Goal: Communication & Community: Answer question/provide support

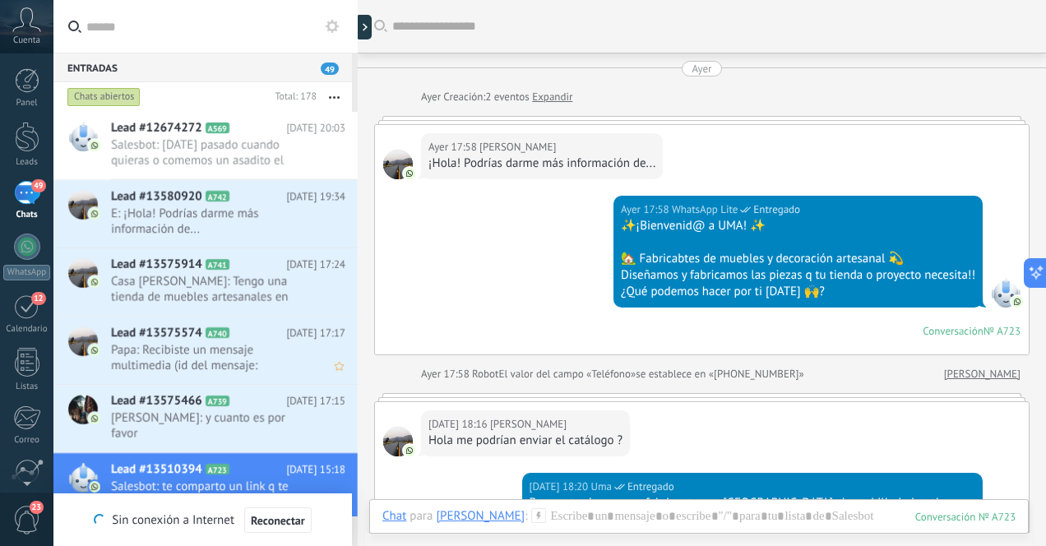
scroll to position [25, 0]
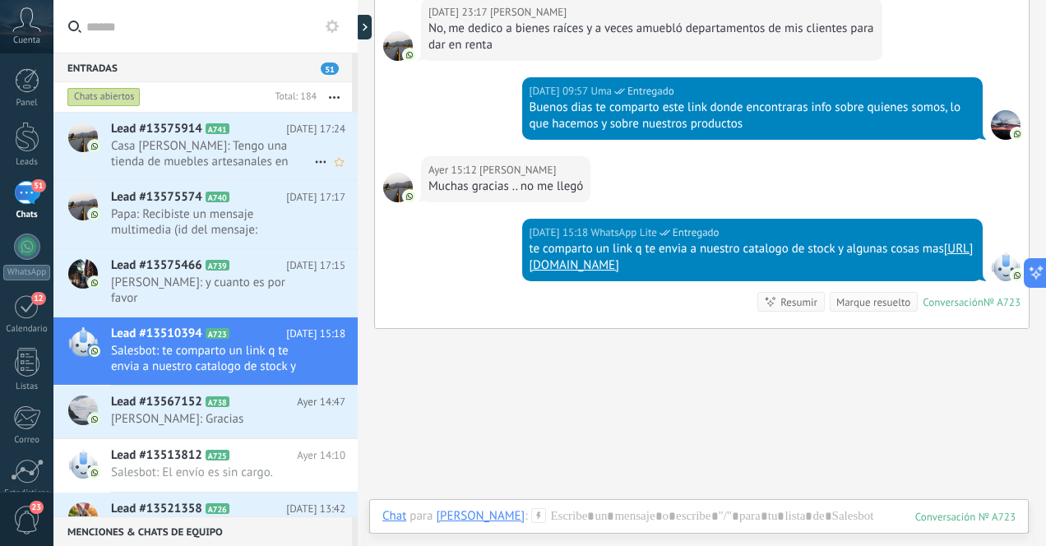
scroll to position [271, 0]
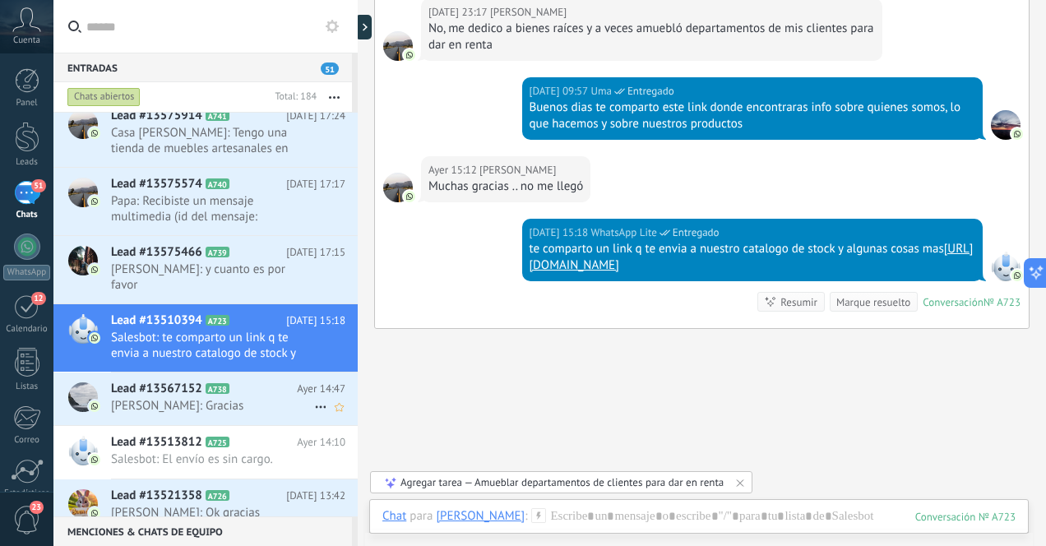
click at [256, 404] on span "[PERSON_NAME]: Gracias" at bounding box center [212, 406] width 203 height 16
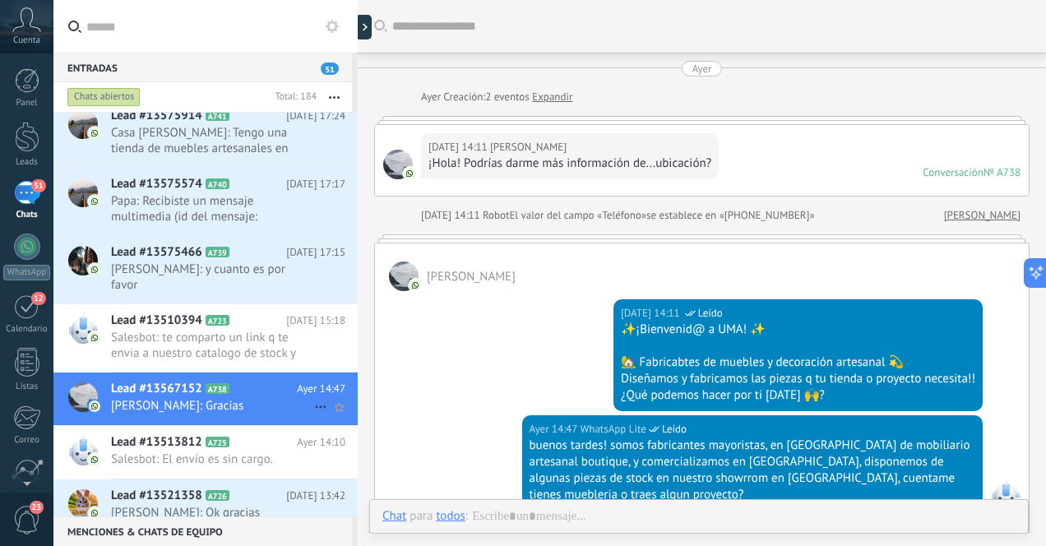
scroll to position [268, 0]
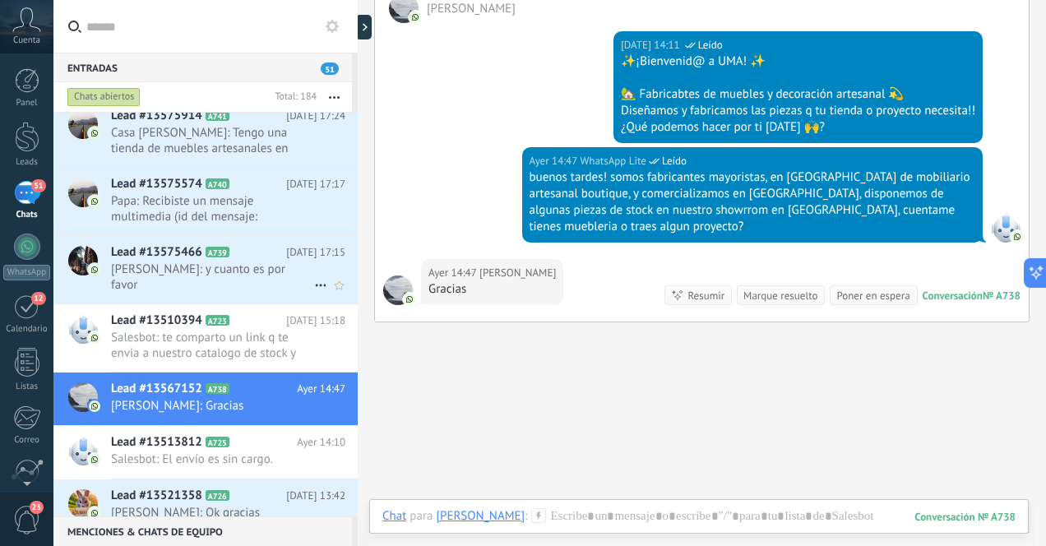
click at [263, 276] on span "[PERSON_NAME]: y cuanto es por favor" at bounding box center [212, 277] width 203 height 31
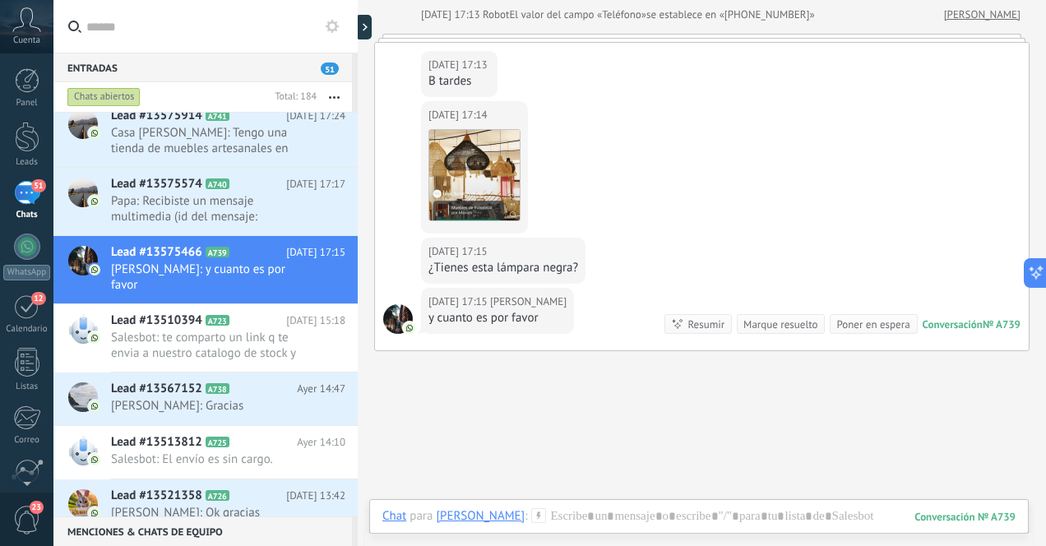
scroll to position [358, 0]
click at [255, 211] on span "Papa: Recibiste un mensaje multimedia (id del mensaje: 6DCFDC52AAF1D7C3AE4EC7E0…" at bounding box center [212, 208] width 203 height 31
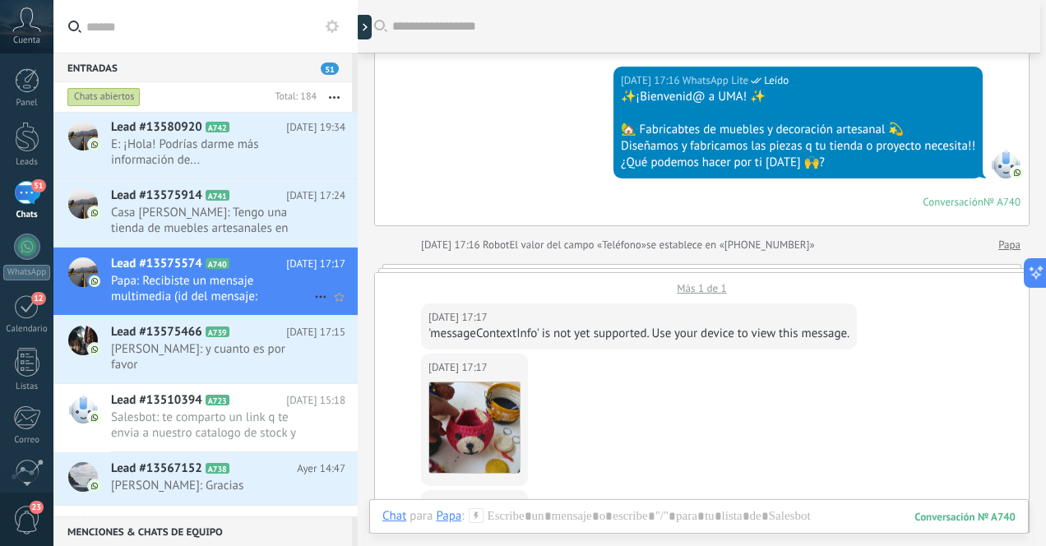
scroll to position [180, 0]
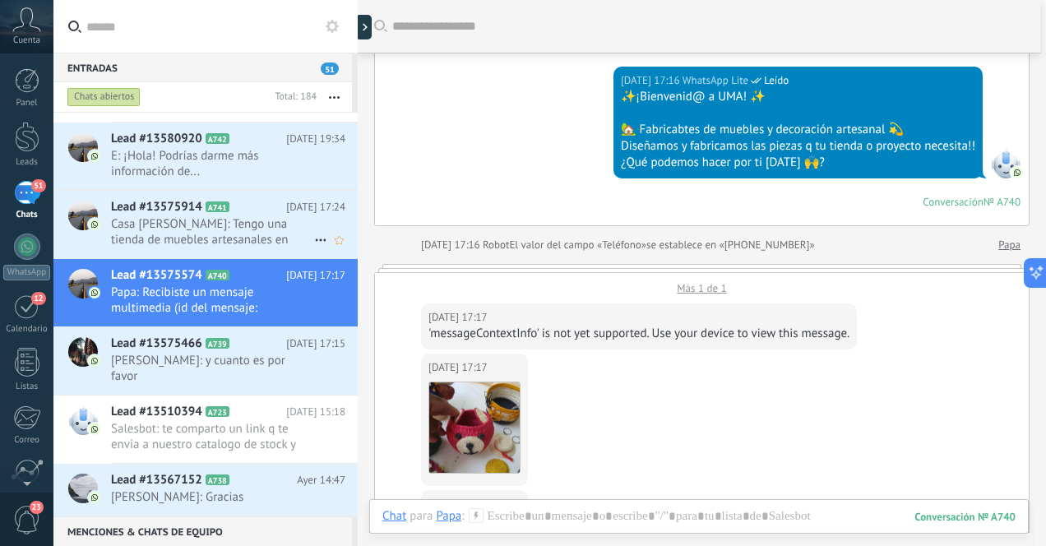
click at [242, 230] on span "Casa [PERSON_NAME]: Tengo una tienda de muebles artesanales en [DATE][GEOGRAPHI…" at bounding box center [212, 231] width 203 height 31
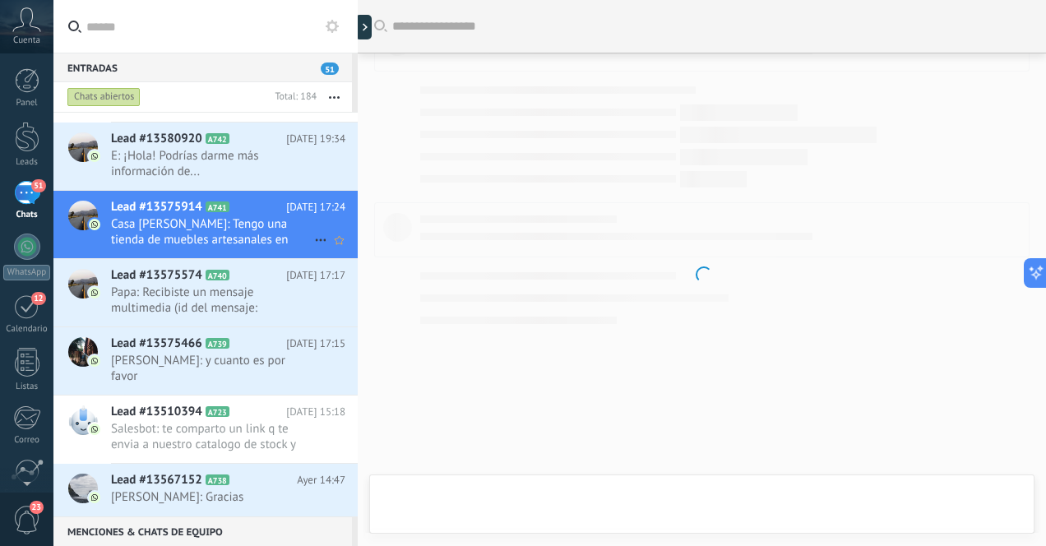
scroll to position [228, 0]
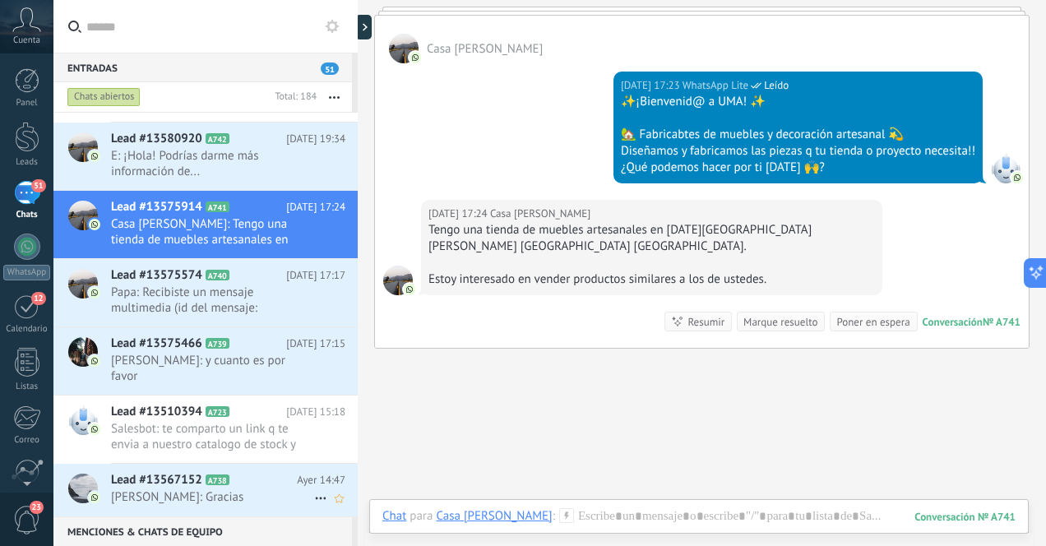
click at [264, 487] on h2 "Lead #13567152 A738" at bounding box center [204, 480] width 186 height 16
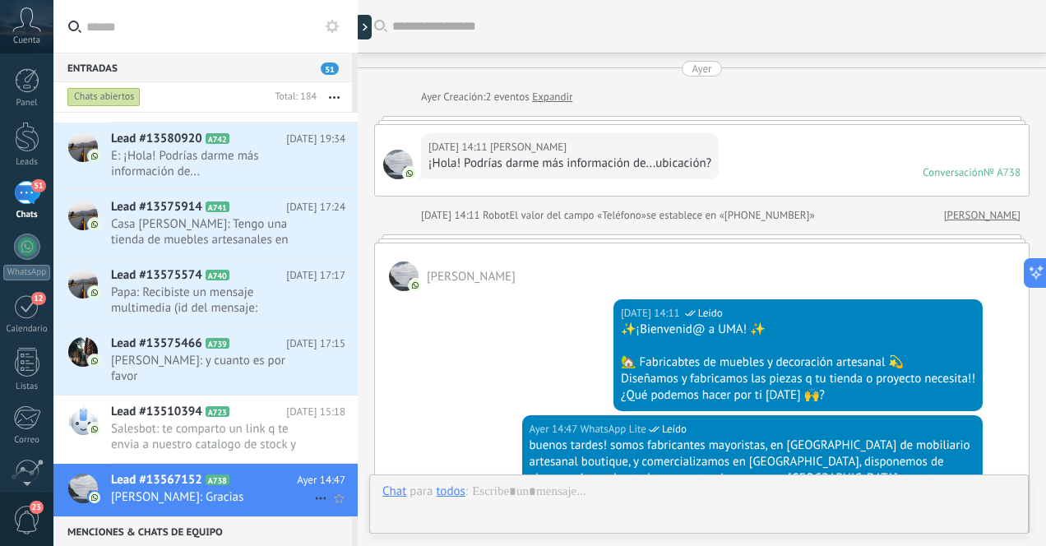
scroll to position [314, 0]
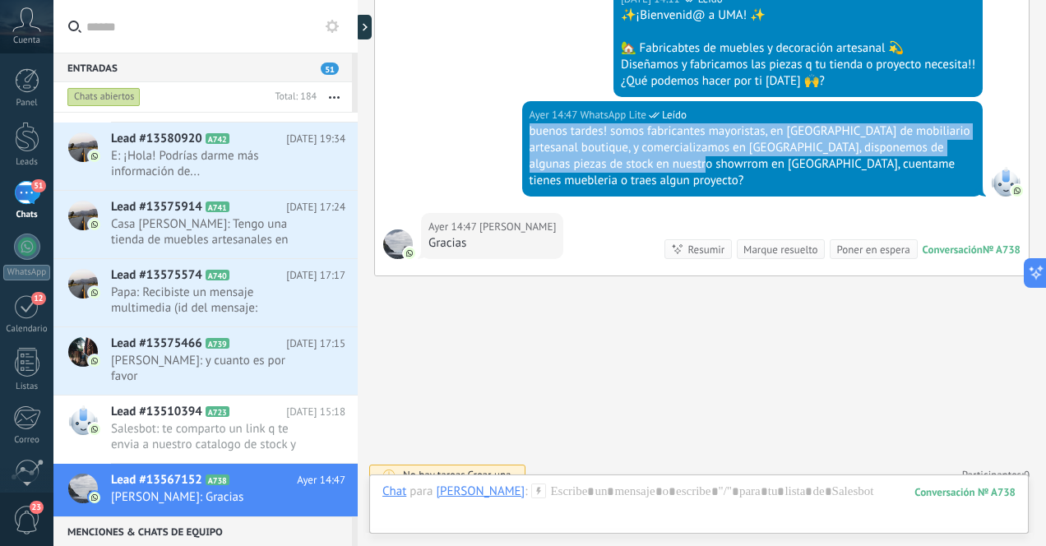
drag, startPoint x: 527, startPoint y: 132, endPoint x: 672, endPoint y: 167, distance: 149.0
click at [672, 167] on div "buenos tardes! somos fabricantes mayoristas, en [GEOGRAPHIC_DATA] de mobiliario…" at bounding box center [753, 156] width 447 height 66
copy div "buenos tardes! somos fabricantes mayoristas, en [GEOGRAPHIC_DATA] de mobiliario…"
click at [246, 236] on span "Casa [PERSON_NAME]: Tengo una tienda de muebles artesanales en [DATE][GEOGRAPHI…" at bounding box center [212, 231] width 203 height 31
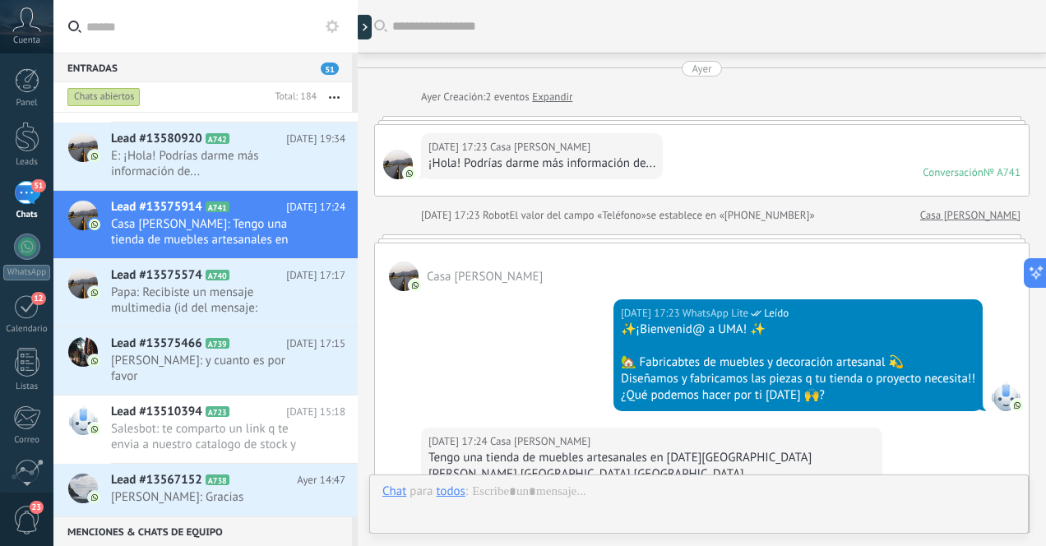
scroll to position [228, 0]
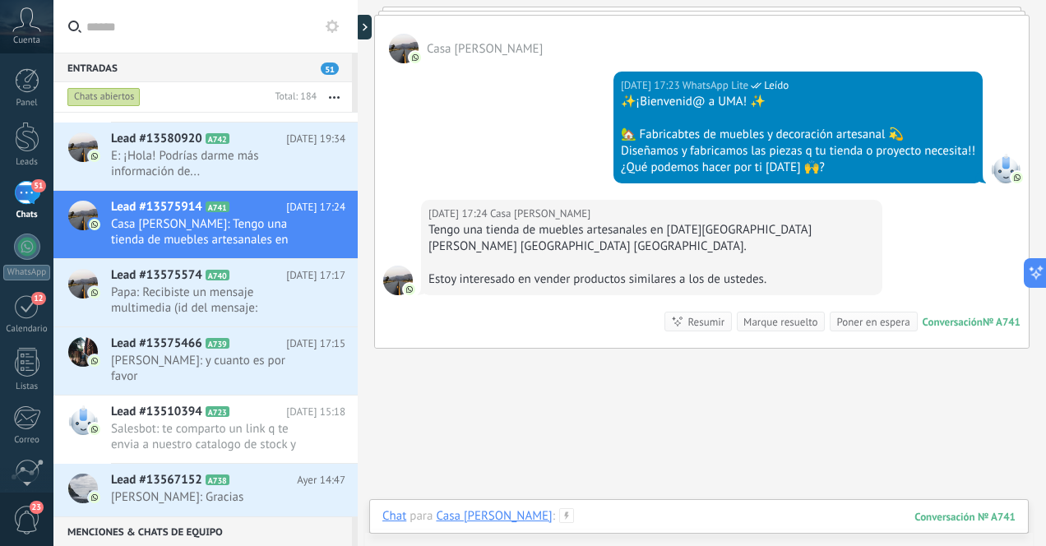
click at [621, 520] on div at bounding box center [698, 532] width 633 height 49
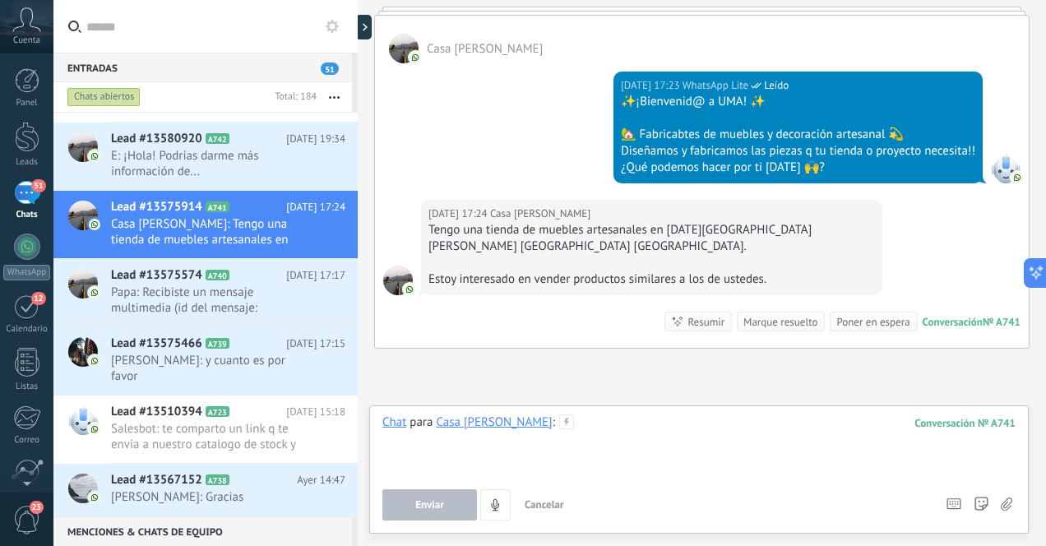
paste div
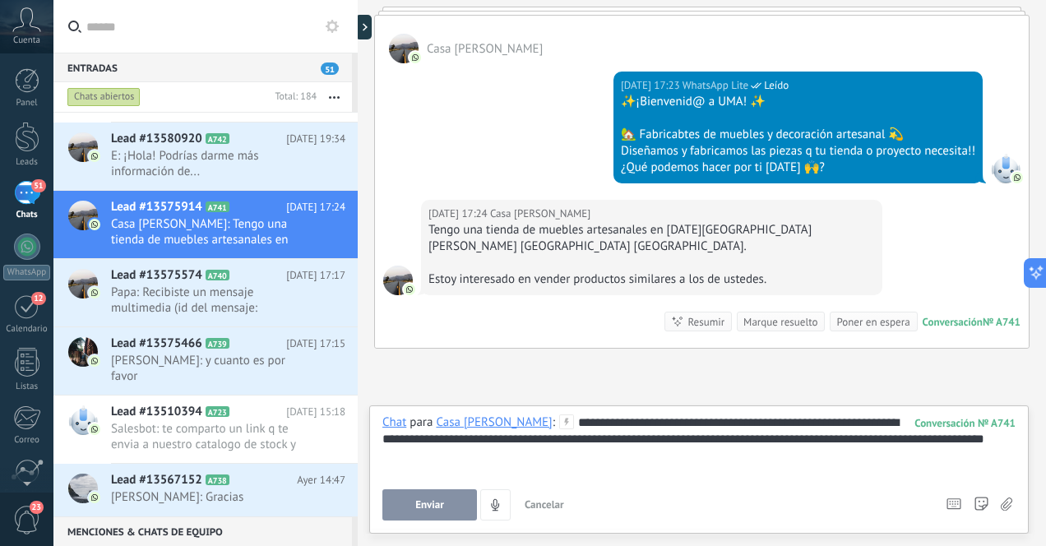
click at [610, 417] on div "**********" at bounding box center [698, 446] width 633 height 63
click at [423, 458] on div "**********" at bounding box center [698, 446] width 633 height 63
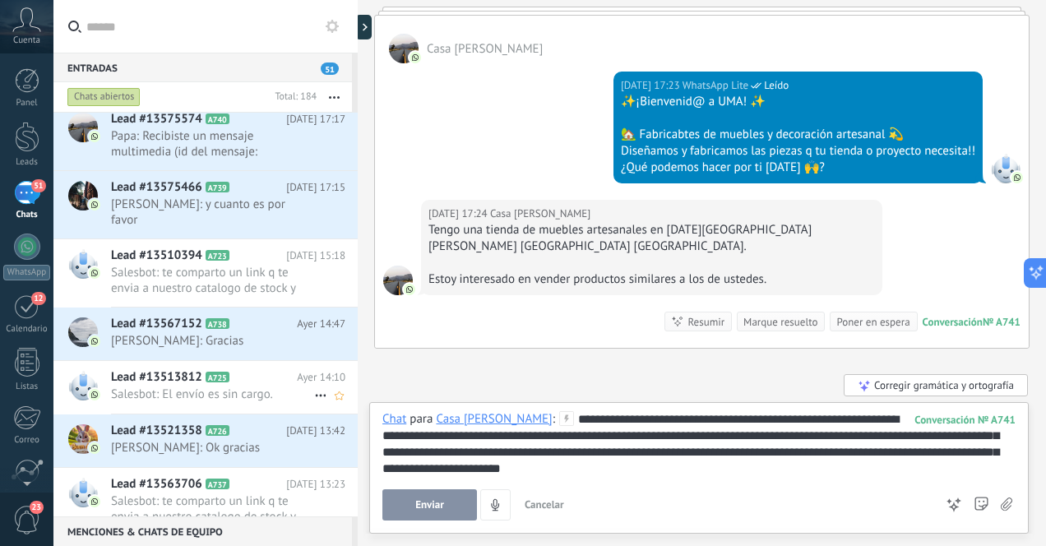
scroll to position [345, 0]
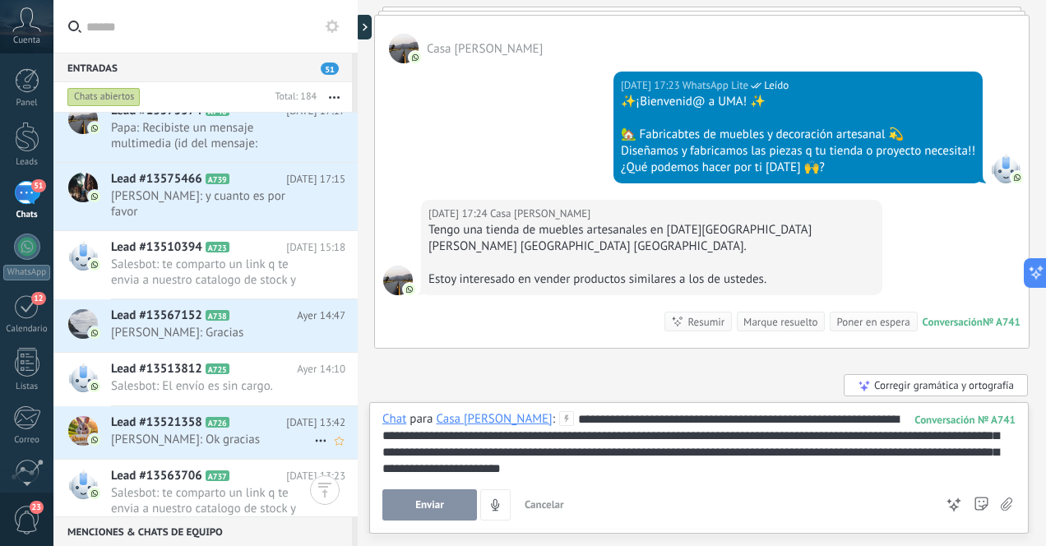
click at [267, 431] on div "Lead #13521358 A726 [DATE] 13:42 [PERSON_NAME]: Ok gracias" at bounding box center [234, 432] width 247 height 52
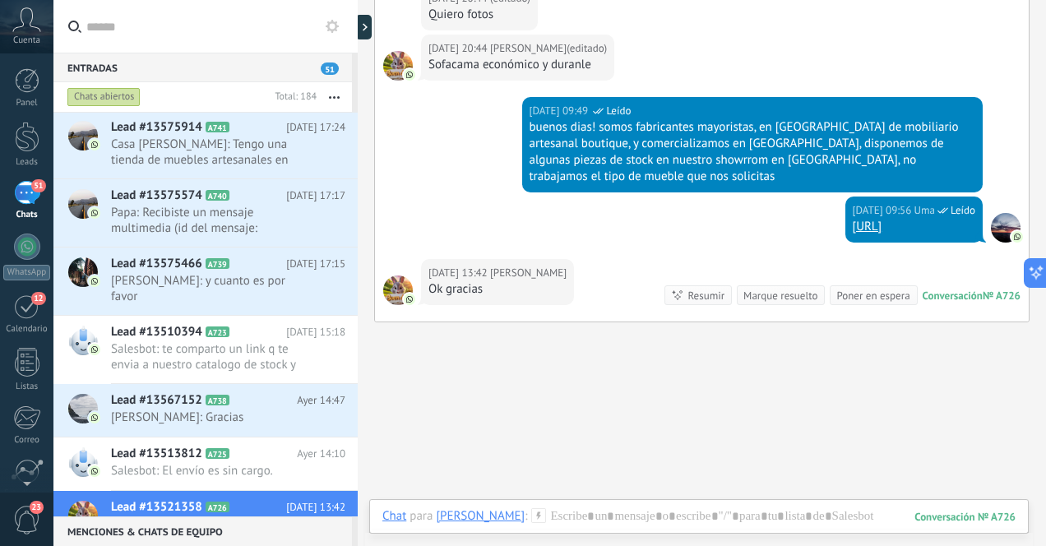
scroll to position [251, 0]
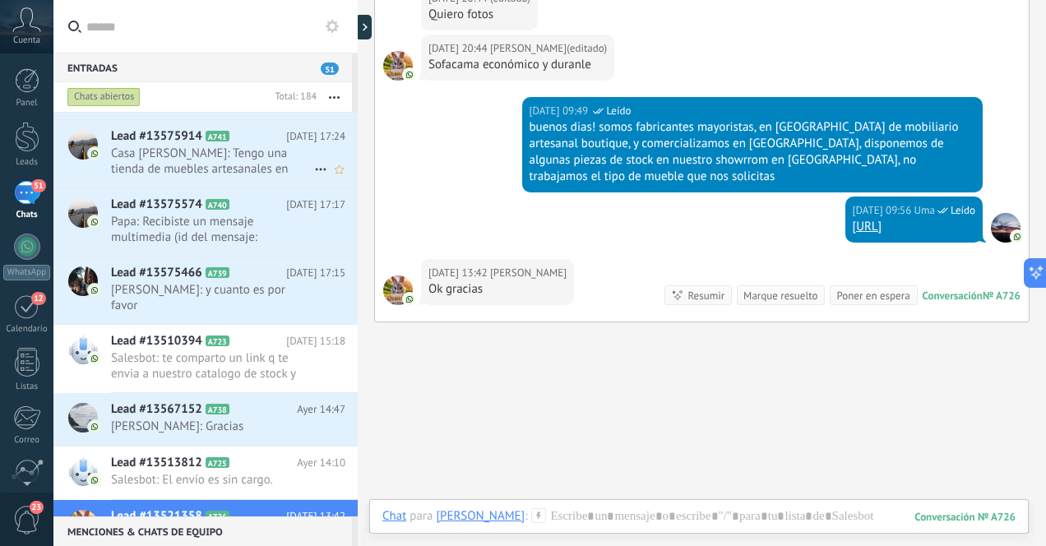
click at [257, 159] on span "Casa [PERSON_NAME]: Tengo una tienda de muebles artesanales en [DATE][GEOGRAPHI…" at bounding box center [212, 161] width 203 height 31
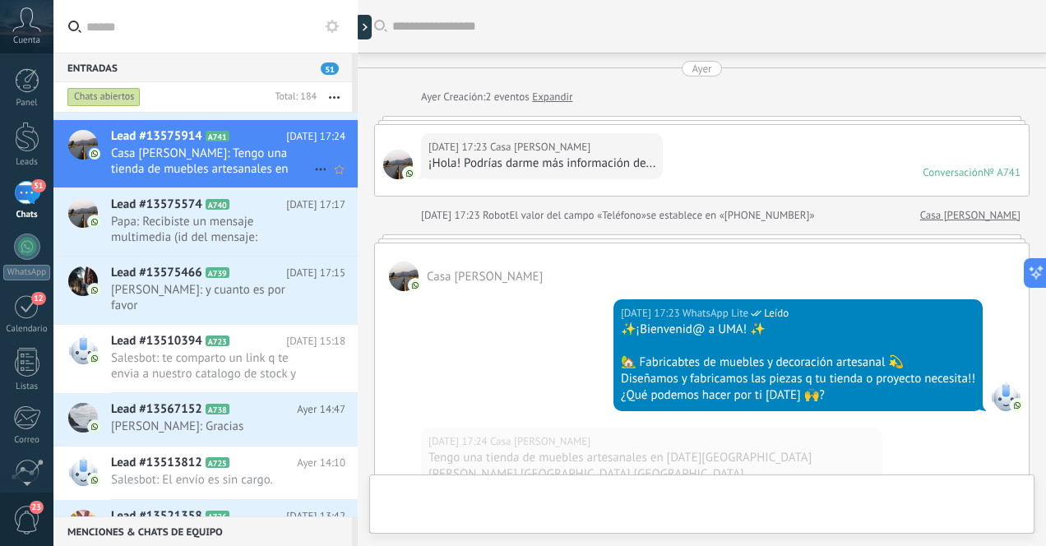
scroll to position [317, 0]
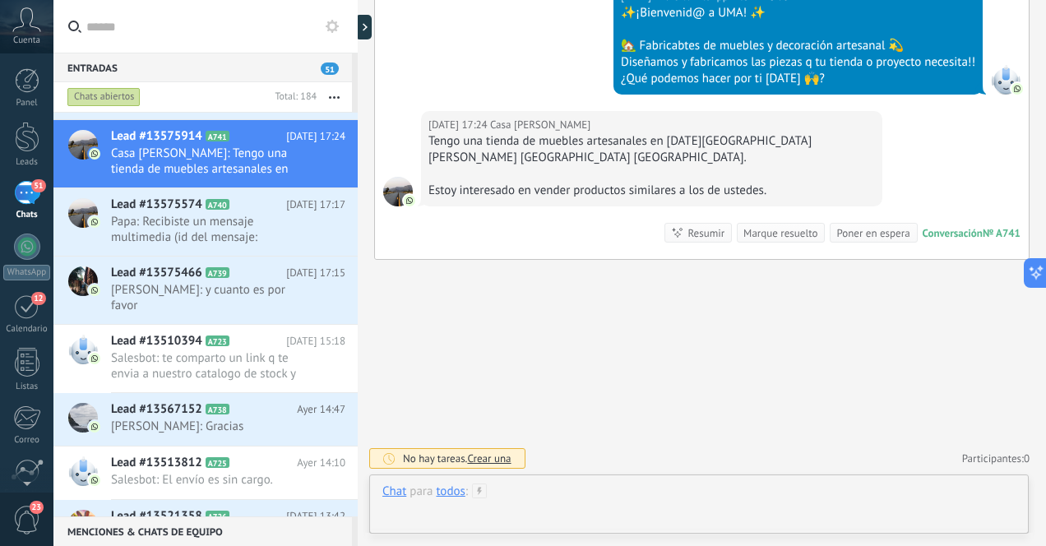
click at [573, 491] on div at bounding box center [698, 508] width 633 height 49
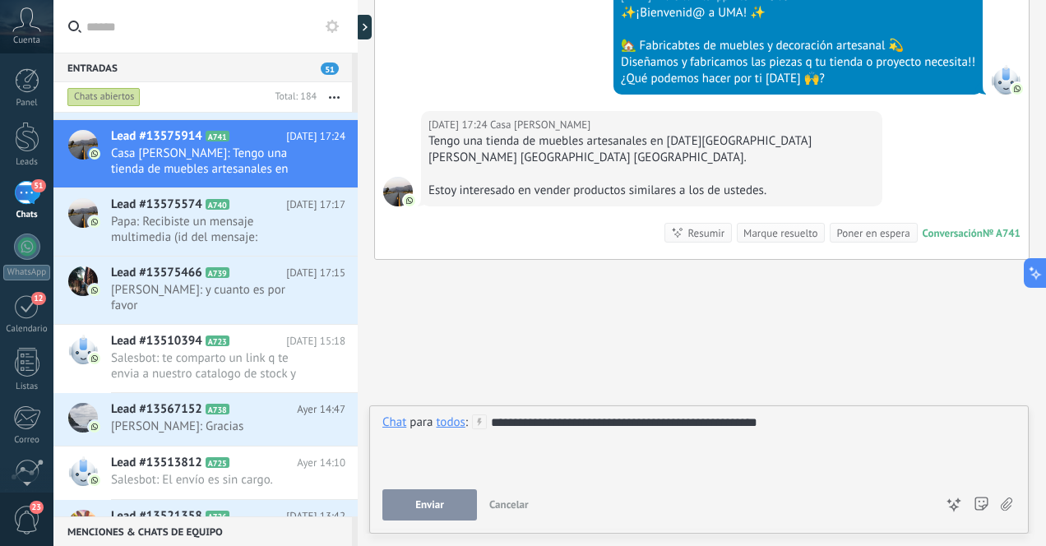
click at [656, 419] on div "**********" at bounding box center [698, 446] width 633 height 63
click at [846, 424] on div "**********" at bounding box center [698, 446] width 633 height 63
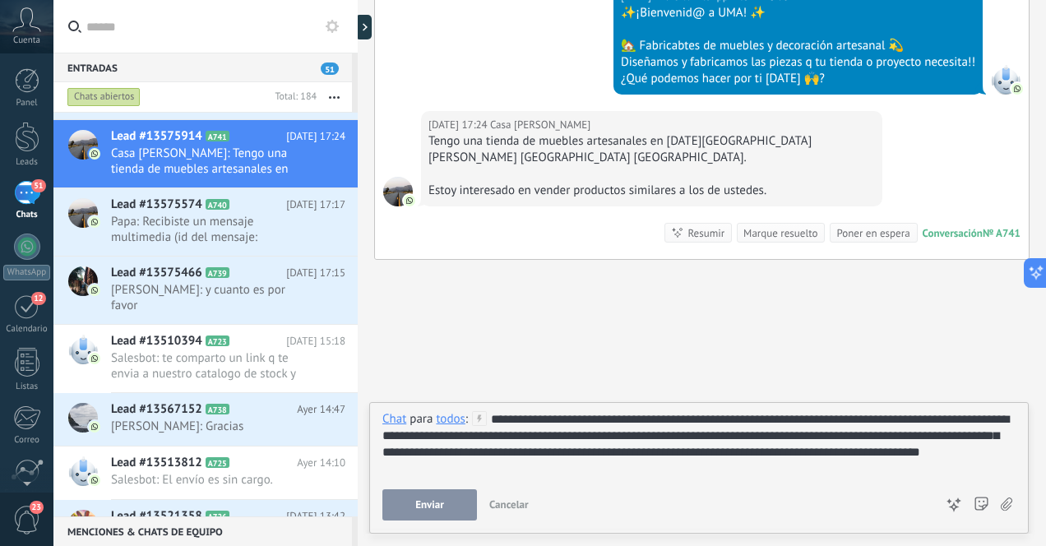
click at [448, 507] on button "Enviar" at bounding box center [429, 504] width 95 height 31
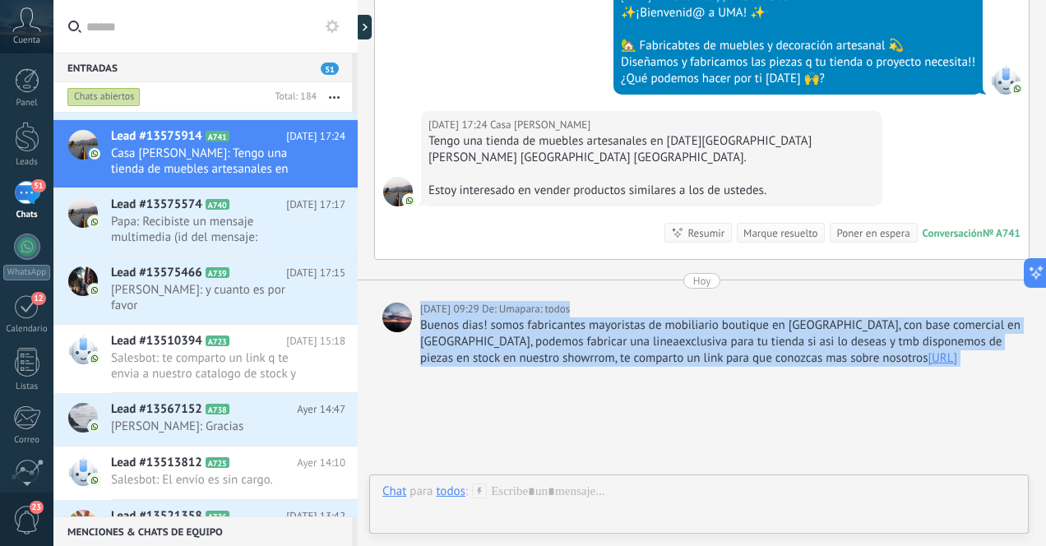
drag, startPoint x: 415, startPoint y: 323, endPoint x: 687, endPoint y: 406, distance: 283.6
click at [687, 406] on div "Buscar Carga más [DATE] [DATE] Creación: 2 eventos Expandir [DATE] 17:23 Casa […" at bounding box center [702, 168] width 688 height 971
click at [438, 418] on div "Buscar Carga más [DATE] [DATE] Creación: 2 eventos Expandir [DATE] 17:23 Casa […" at bounding box center [702, 168] width 688 height 971
drag, startPoint x: 417, startPoint y: 324, endPoint x: 744, endPoint y: 403, distance: 336.8
click at [744, 403] on div "Buscar Carga más [DATE] [DATE] Creación: 2 eventos Expandir [DATE] 17:23 Casa […" at bounding box center [702, 168] width 688 height 971
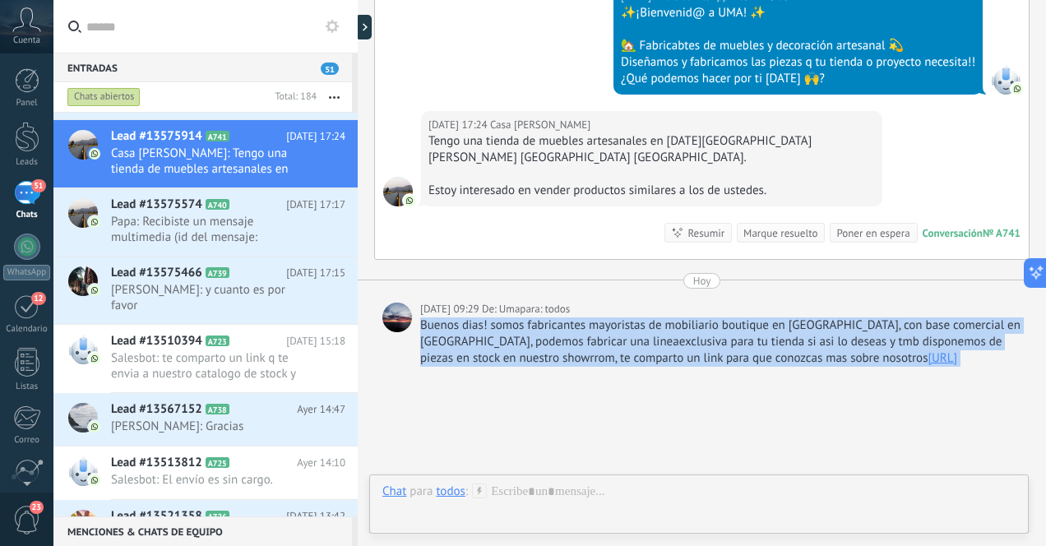
copy div "Buenos dias! somos fabricantes mayoristas de mobiliario boutique en [GEOGRAPHIC…"
click at [545, 498] on div at bounding box center [698, 508] width 633 height 49
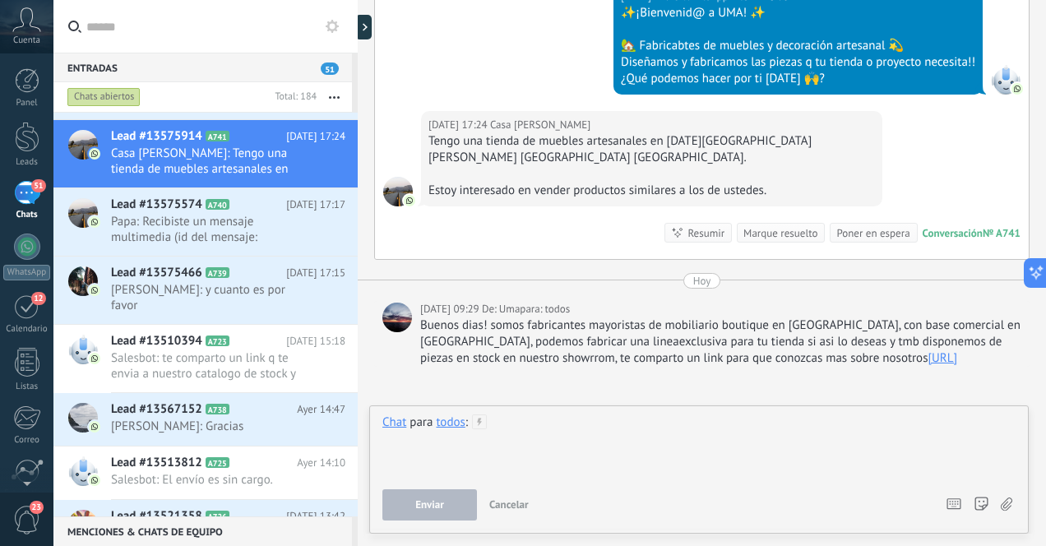
paste div
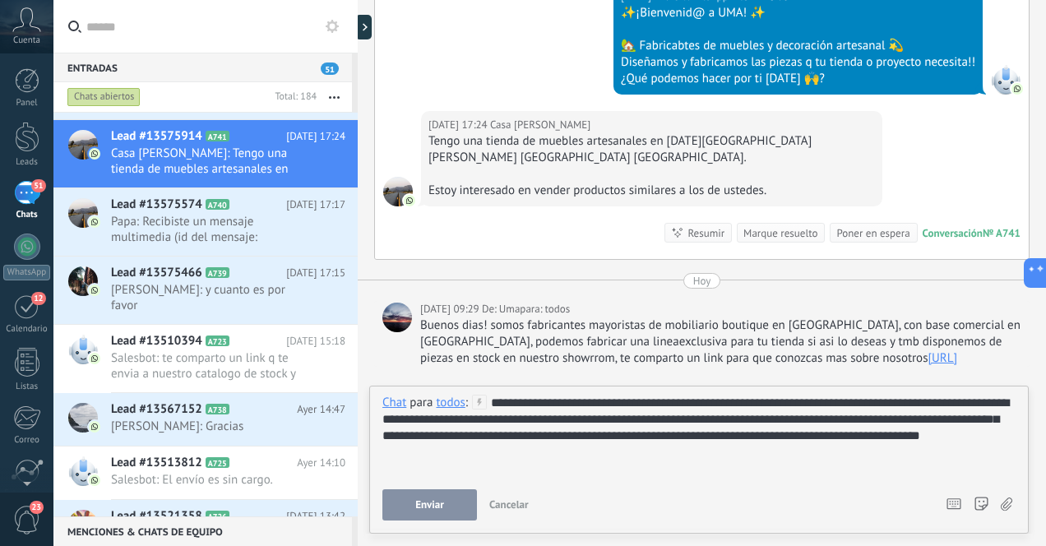
click at [455, 408] on div "todos" at bounding box center [450, 402] width 29 height 15
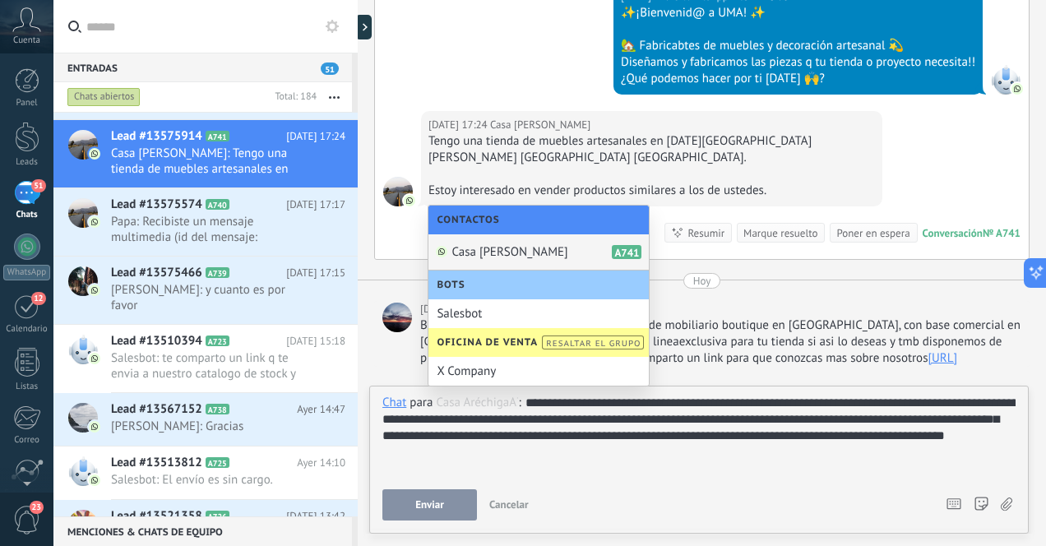
click at [487, 255] on span "Casa [PERSON_NAME]" at bounding box center [510, 252] width 116 height 16
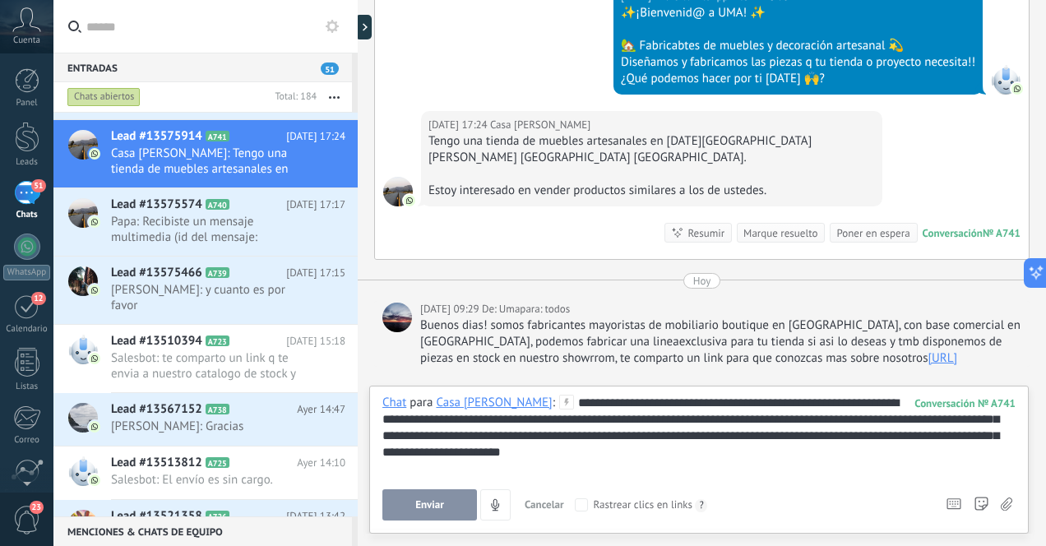
click at [440, 505] on span "Enviar" at bounding box center [429, 505] width 29 height 12
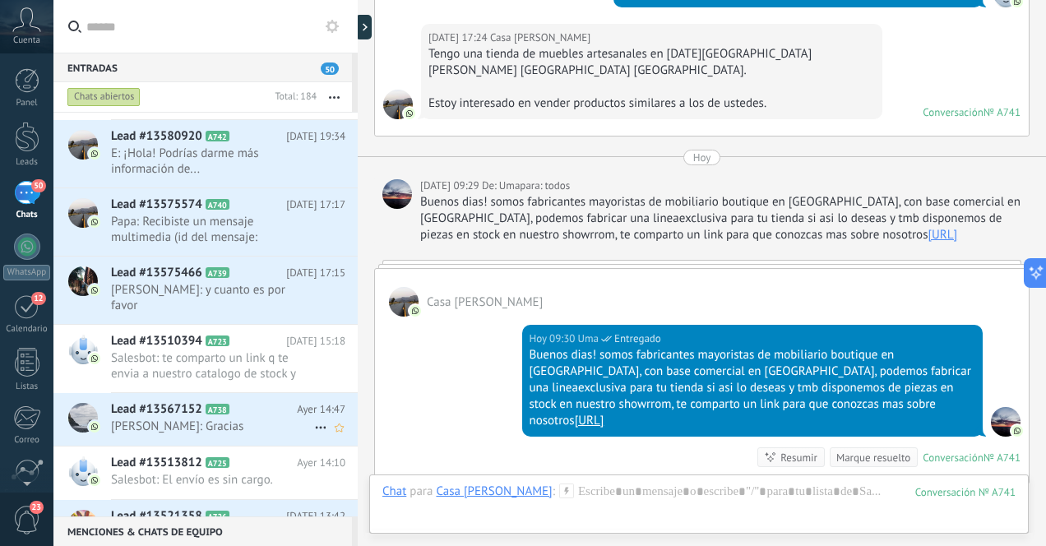
click at [238, 427] on span "[PERSON_NAME]: Gracias" at bounding box center [212, 427] width 203 height 16
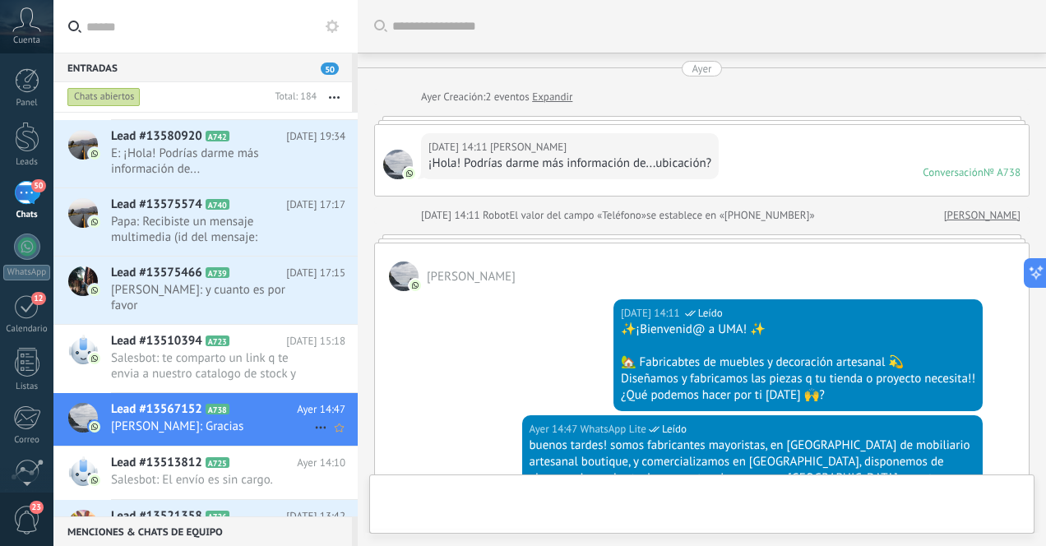
scroll to position [314, 0]
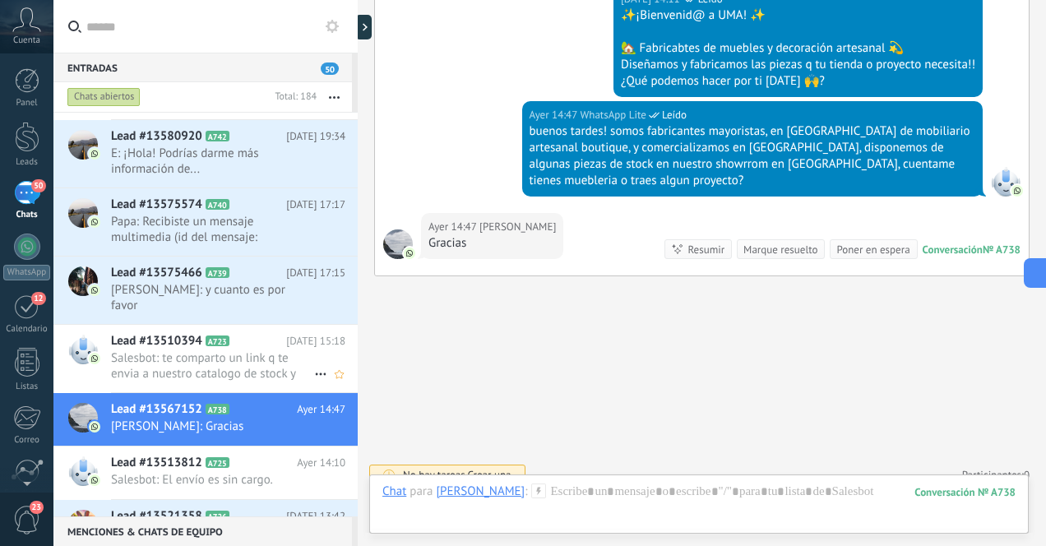
click at [245, 369] on span "Salesbot: te comparto un link q te envia a nuestro catalogo de stock y algunas …" at bounding box center [212, 365] width 203 height 31
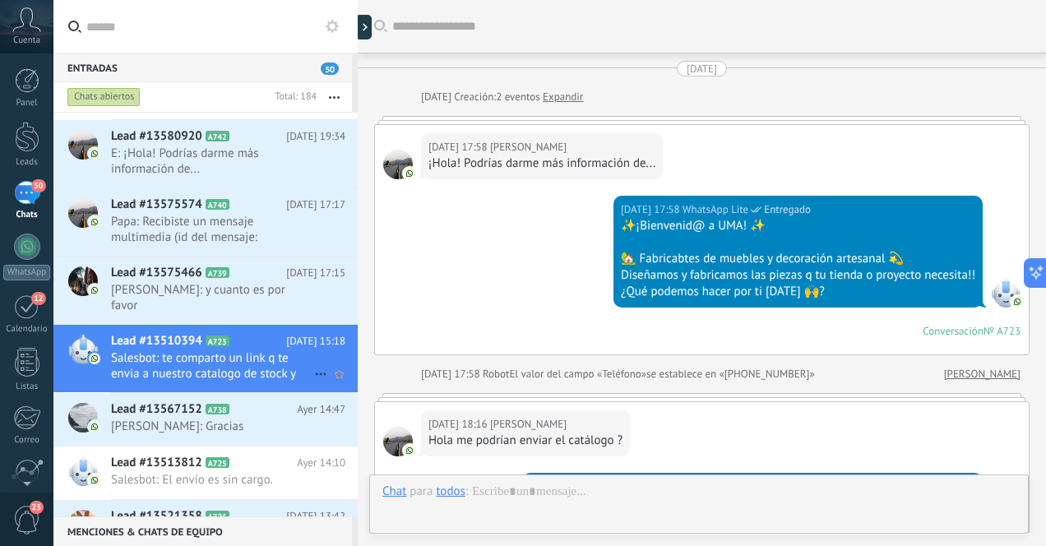
scroll to position [704, 0]
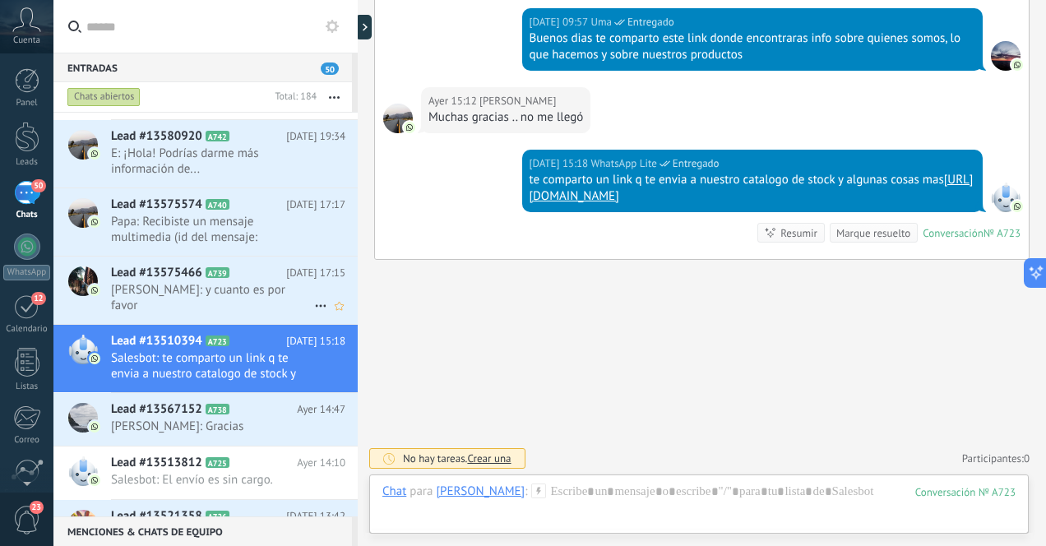
click at [256, 301] on span "[PERSON_NAME]: y cuanto es por favor" at bounding box center [212, 297] width 203 height 31
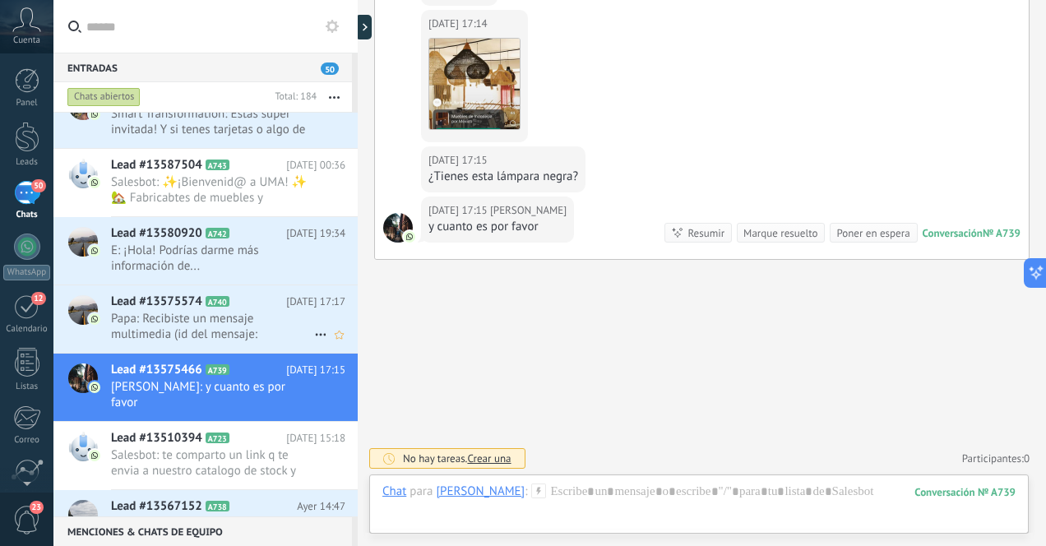
scroll to position [138, 0]
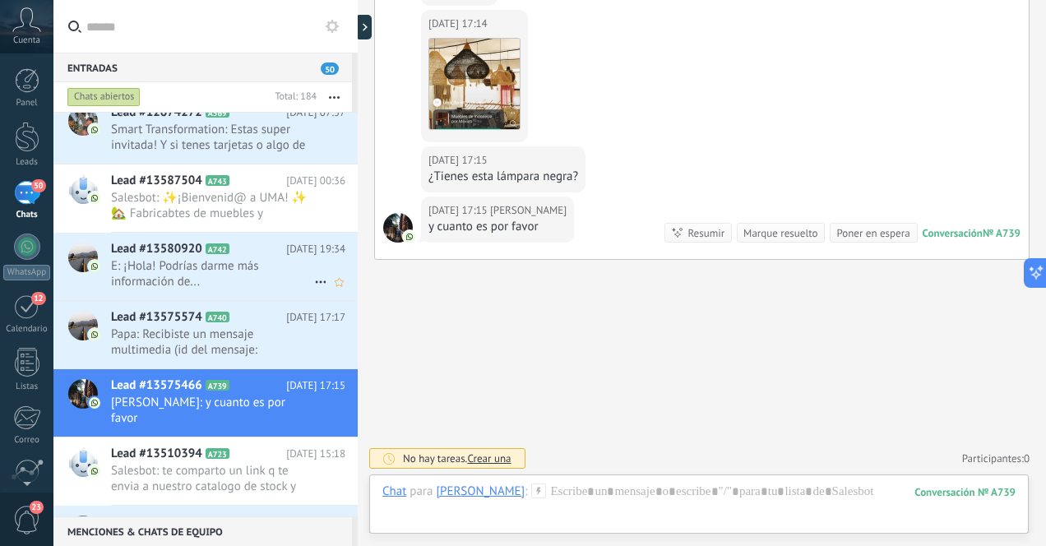
click at [247, 268] on span "E: ¡Hola! Podrías darme más información de..." at bounding box center [212, 273] width 203 height 31
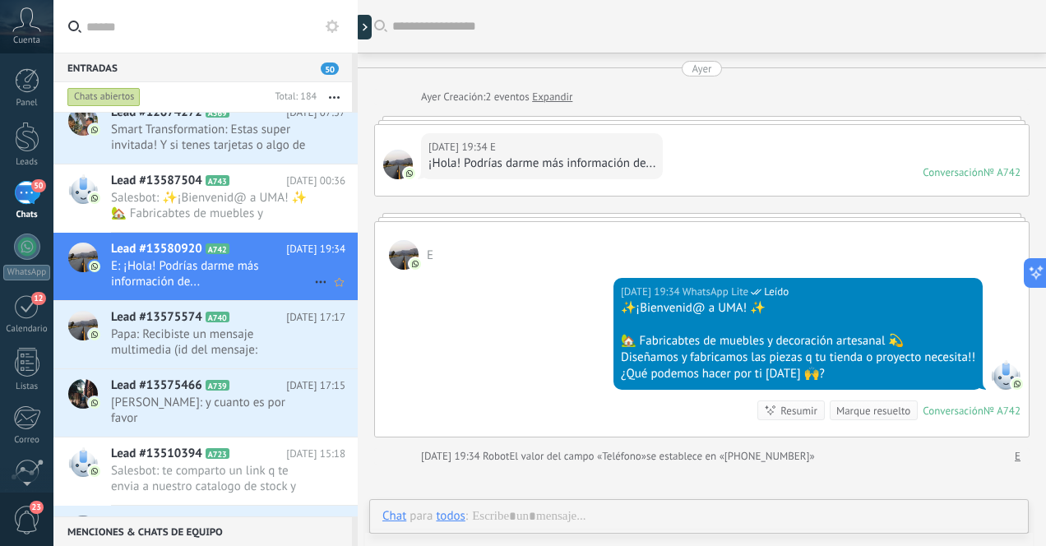
scroll to position [52, 0]
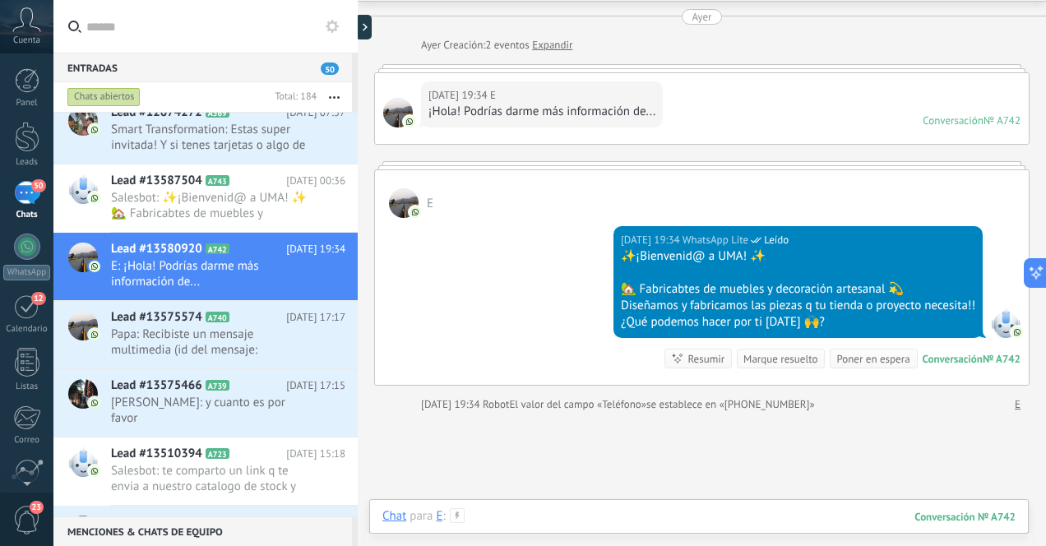
click at [537, 516] on div at bounding box center [698, 532] width 633 height 49
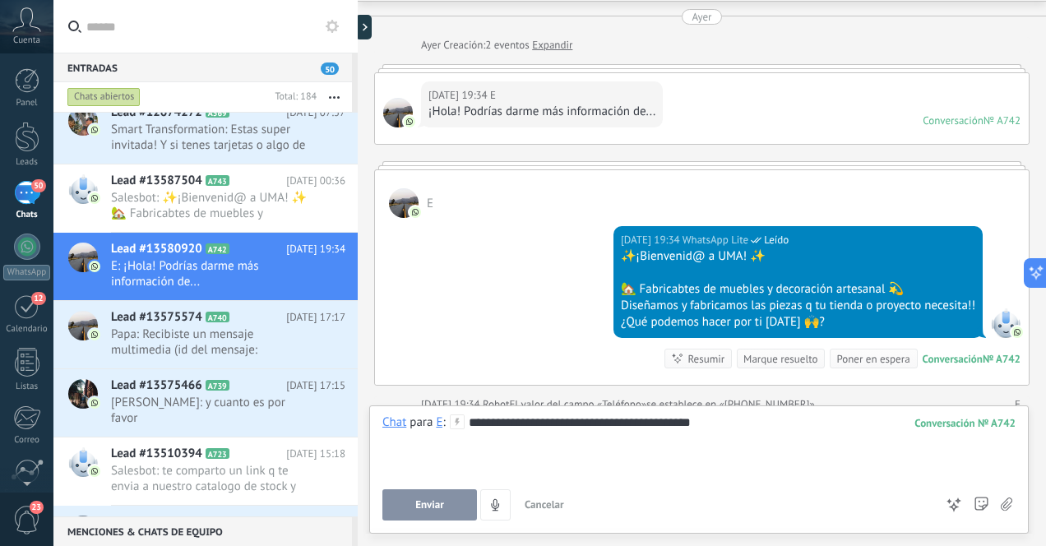
click at [437, 503] on span "Enviar" at bounding box center [429, 505] width 29 height 12
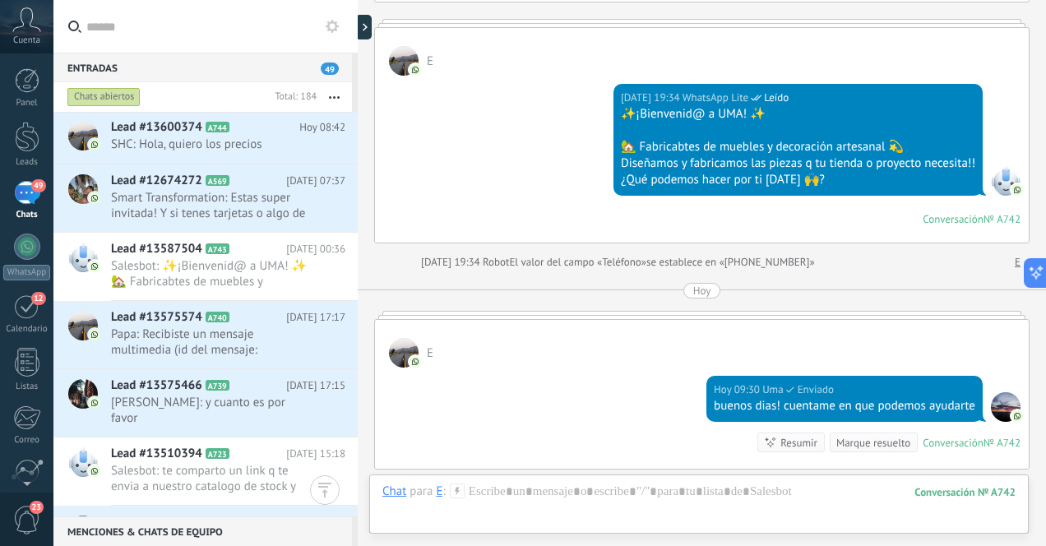
scroll to position [153, 0]
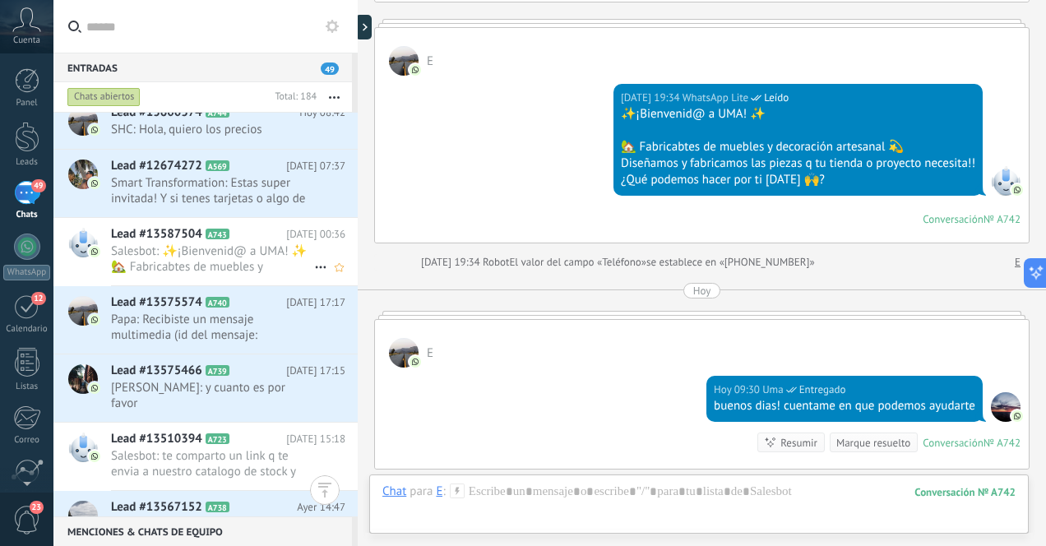
click at [257, 257] on span "Salesbot: ✨¡Bienvenid@ a UMA! ✨ 🏡 Fabricabtes de muebles y decoración artesanal…" at bounding box center [212, 258] width 203 height 31
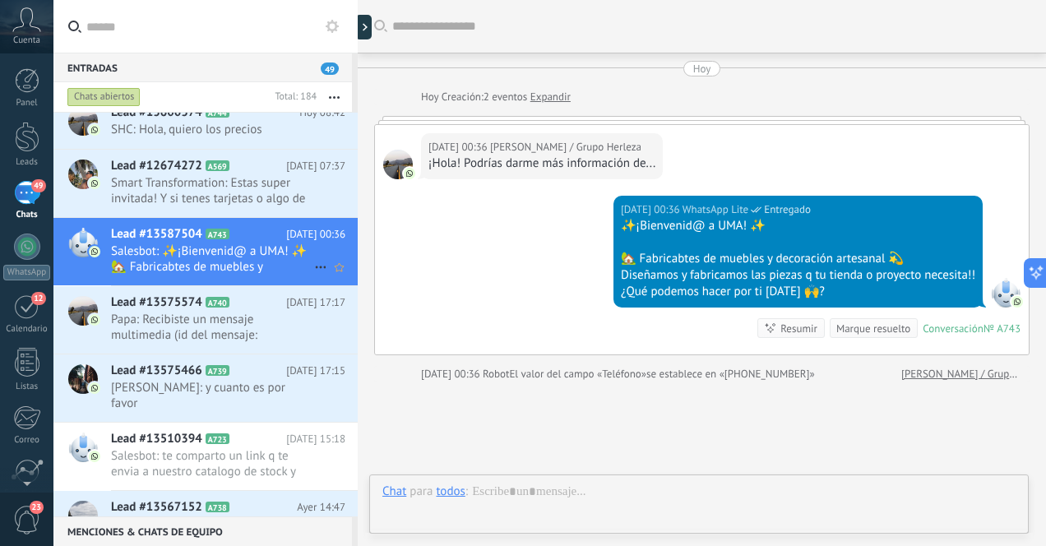
scroll to position [123, 0]
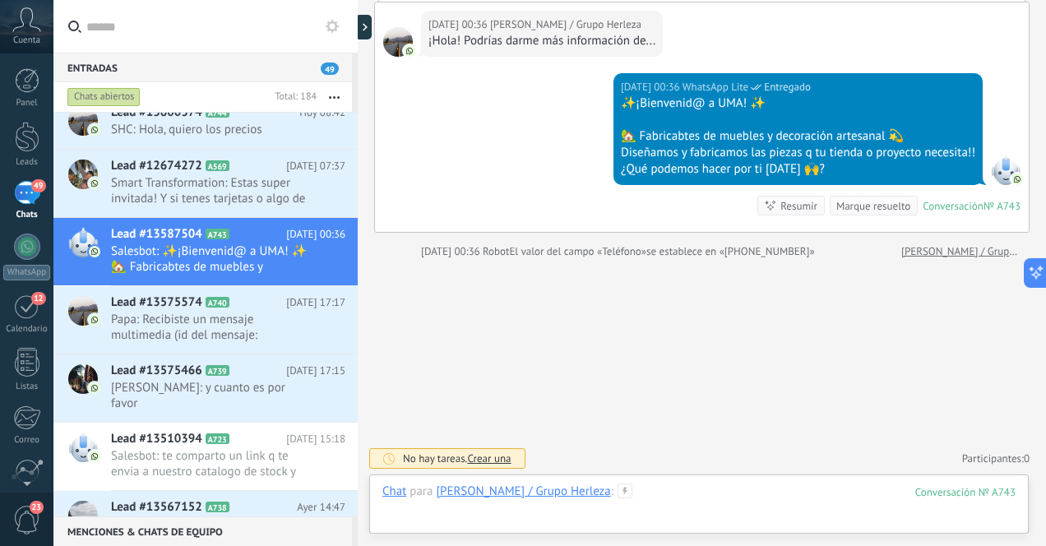
click at [725, 498] on div at bounding box center [698, 508] width 633 height 49
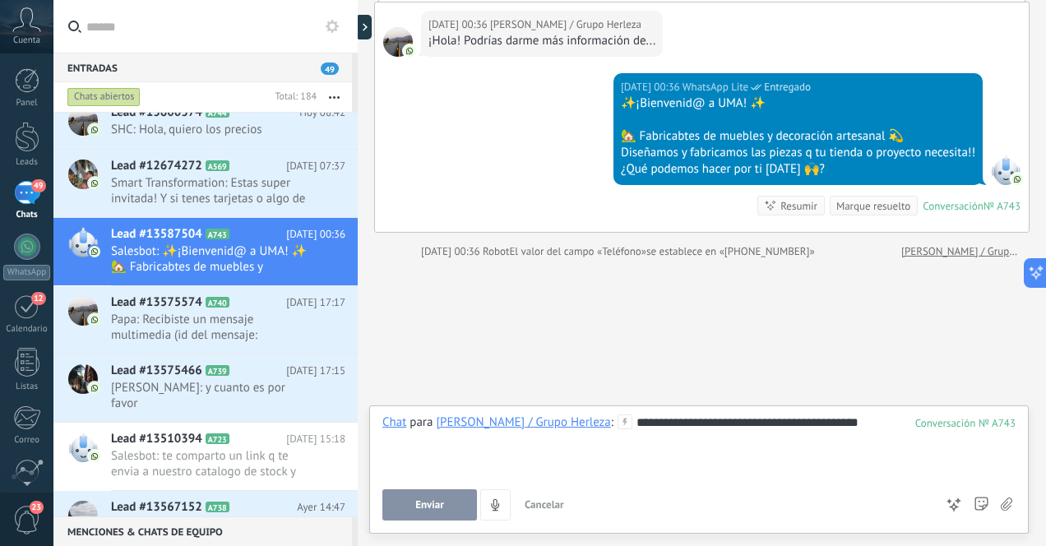
click at [429, 503] on span "Enviar" at bounding box center [429, 505] width 29 height 12
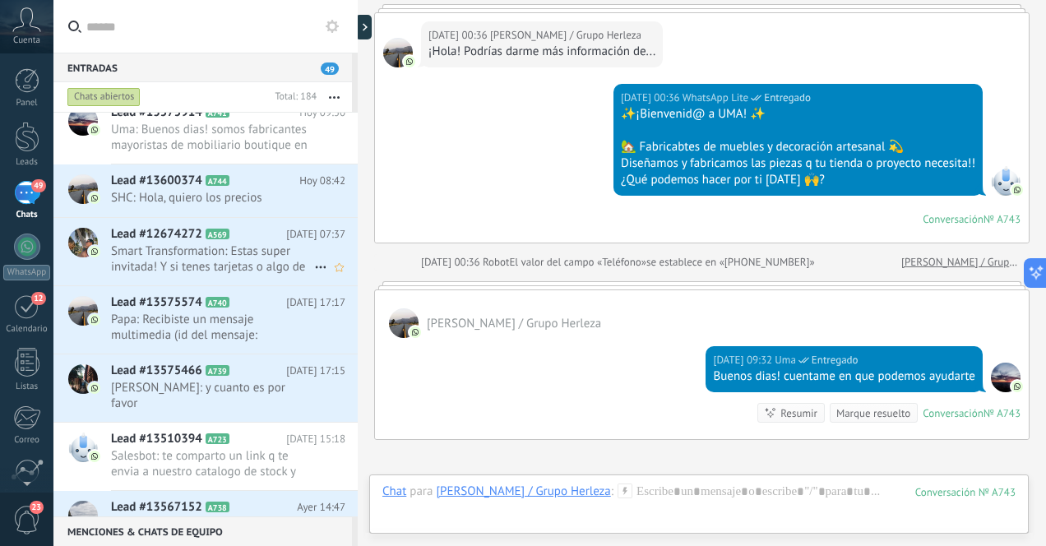
click at [252, 261] on span "Smart Transformation: Estas super invitada! Y si tenes tarjetas o algo de tu ne…" at bounding box center [212, 258] width 203 height 31
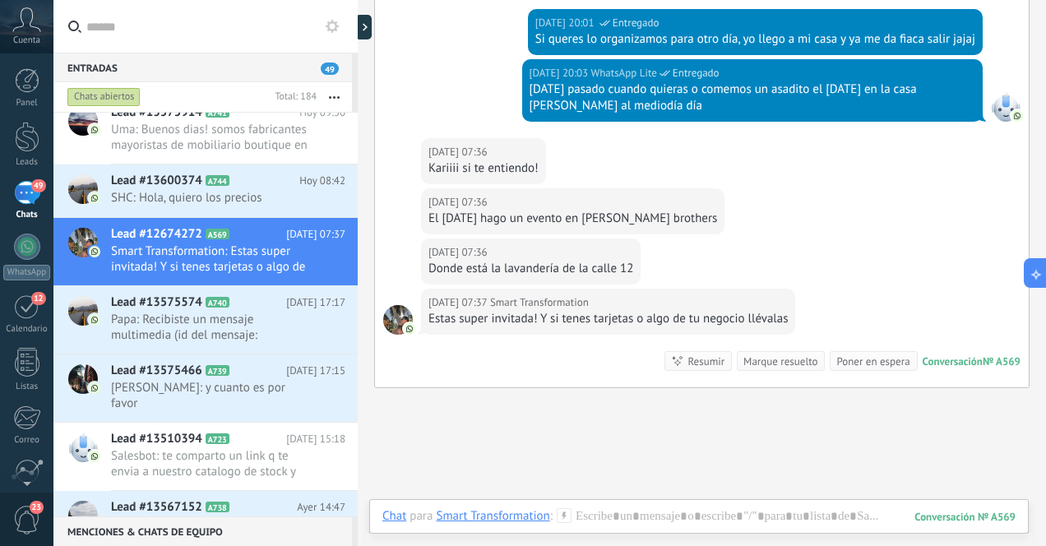
scroll to position [1374, 0]
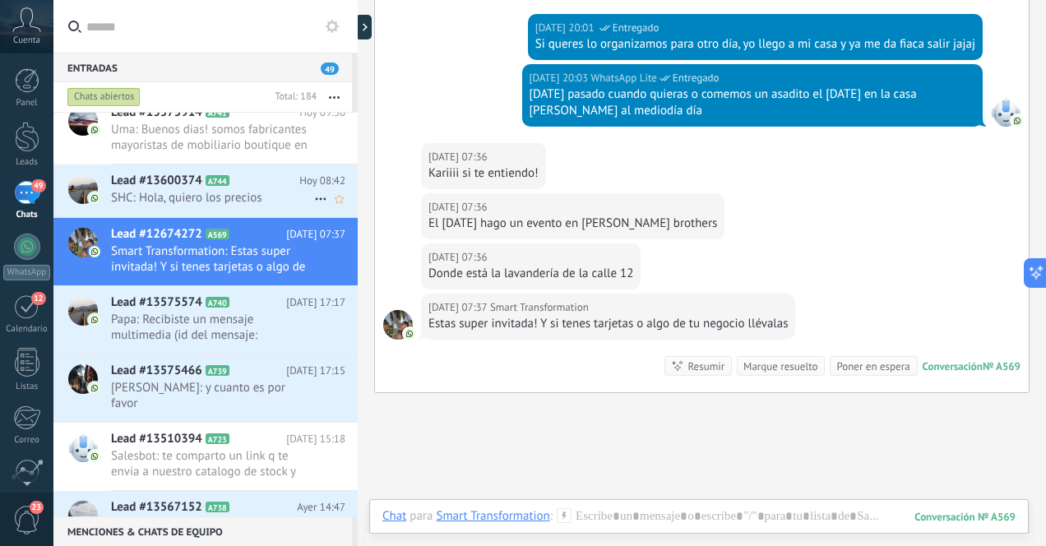
click at [261, 199] on span "SHC: Hola, quiero los precios" at bounding box center [212, 198] width 203 height 16
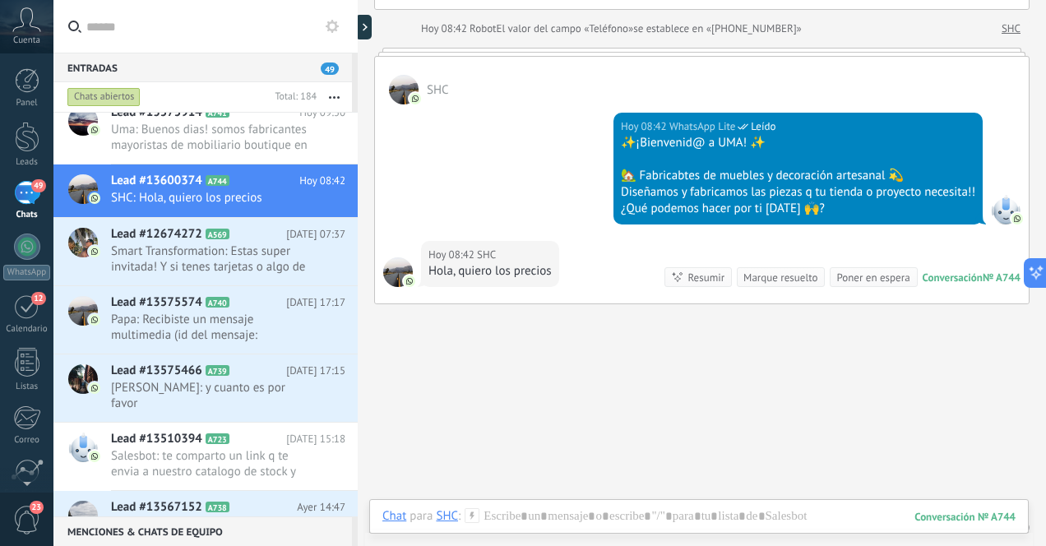
scroll to position [231, 0]
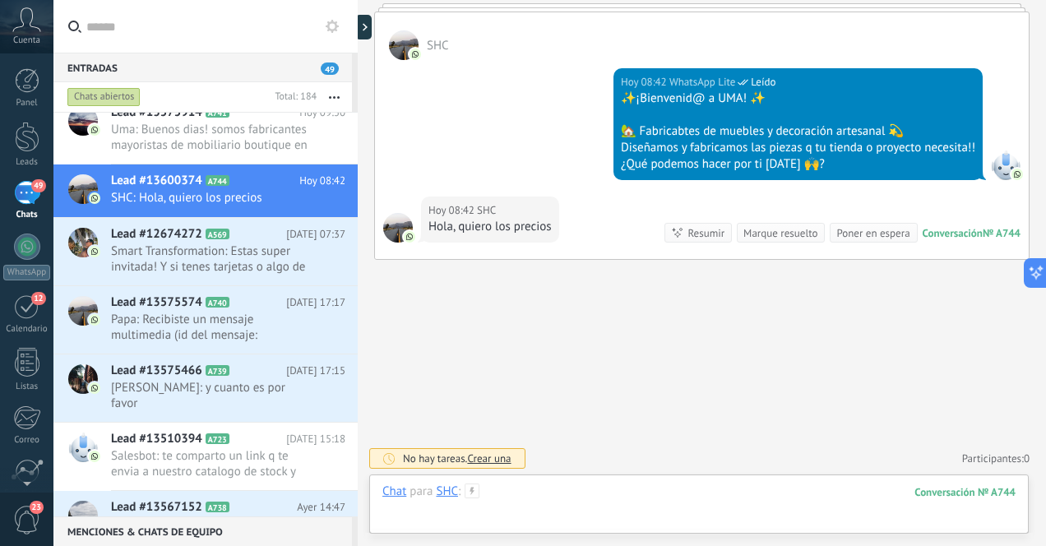
click at [594, 492] on div at bounding box center [698, 508] width 633 height 49
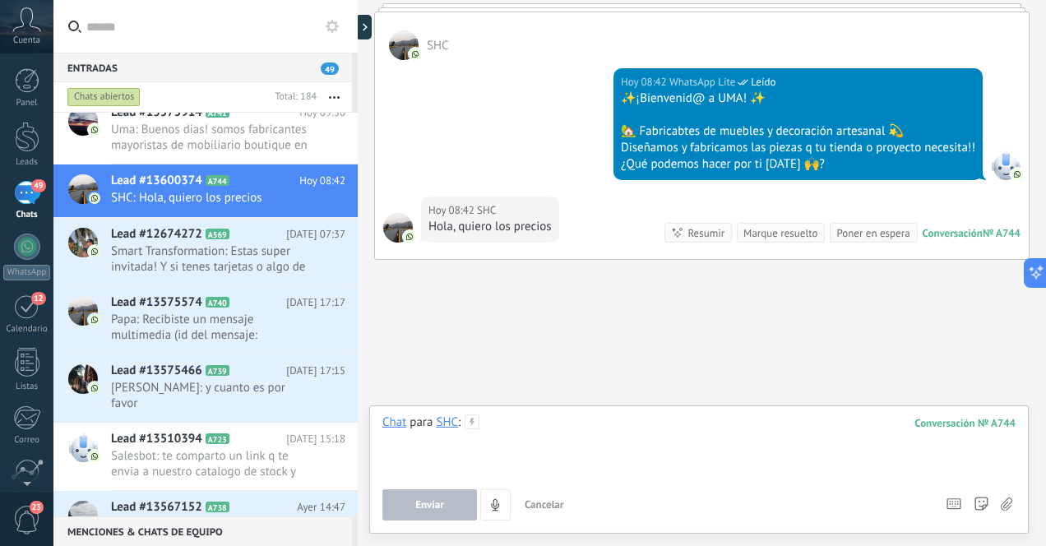
paste div
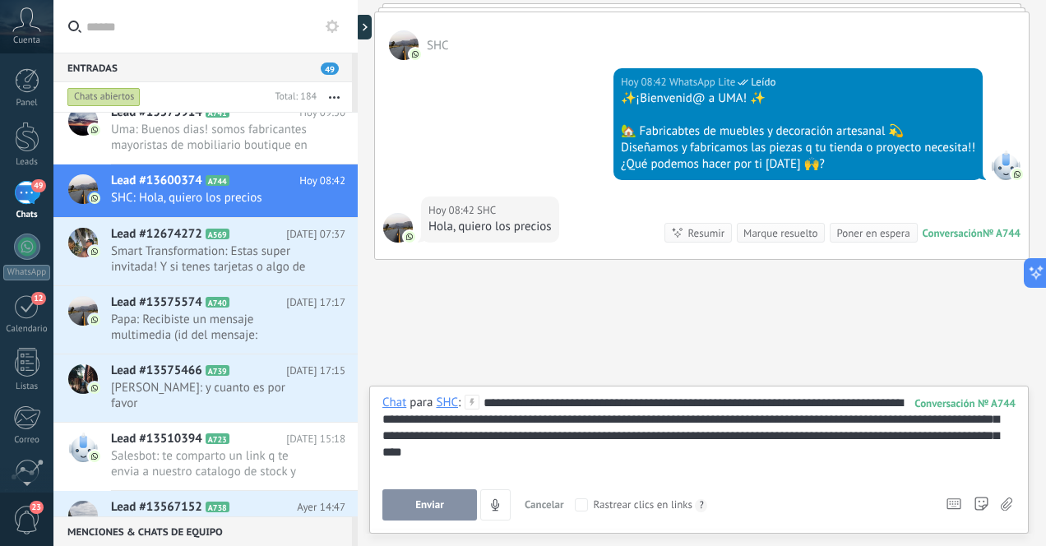
click at [691, 422] on div "**********" at bounding box center [698, 436] width 633 height 82
click at [818, 421] on div "**********" at bounding box center [698, 436] width 633 height 82
click at [443, 508] on span "Enviar" at bounding box center [429, 505] width 29 height 12
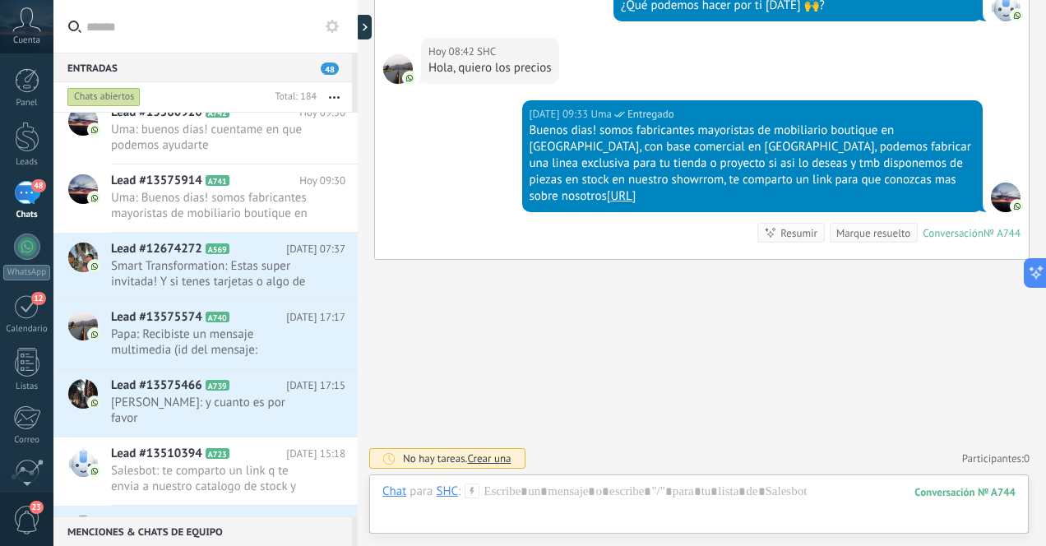
drag, startPoint x: 528, startPoint y: 130, endPoint x: 820, endPoint y: 202, distance: 300.6
click at [820, 202] on div "Buenos dias! somos fabricantes mayoristas de mobiliario boutique en [GEOGRAPHIC…" at bounding box center [753, 164] width 447 height 82
click at [786, 154] on div "Buenos dias! somos fabricantes mayoristas de mobiliario boutique en [GEOGRAPHIC…" at bounding box center [753, 164] width 447 height 82
drag, startPoint x: 529, startPoint y: 131, endPoint x: 800, endPoint y: 191, distance: 278.0
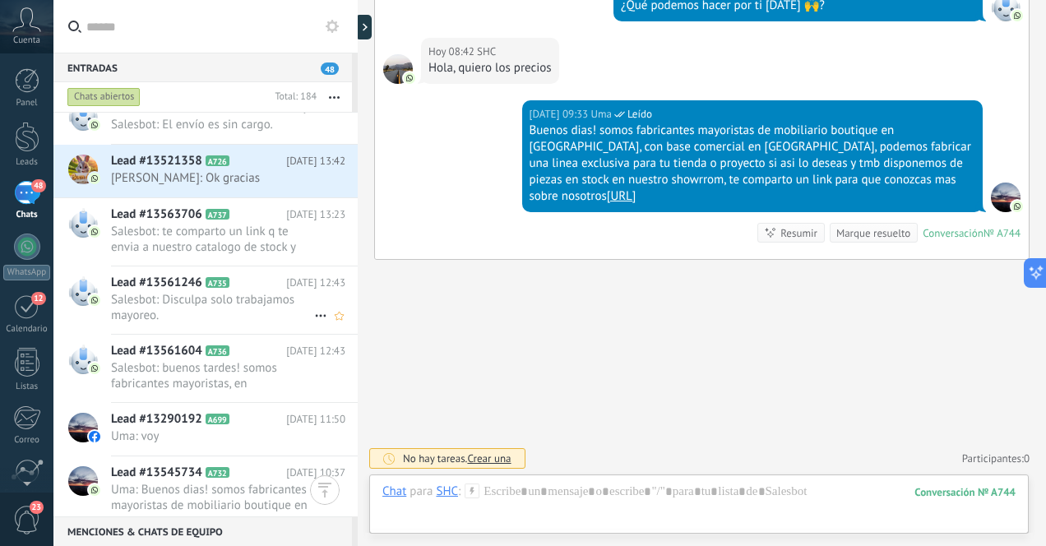
scroll to position [605, 0]
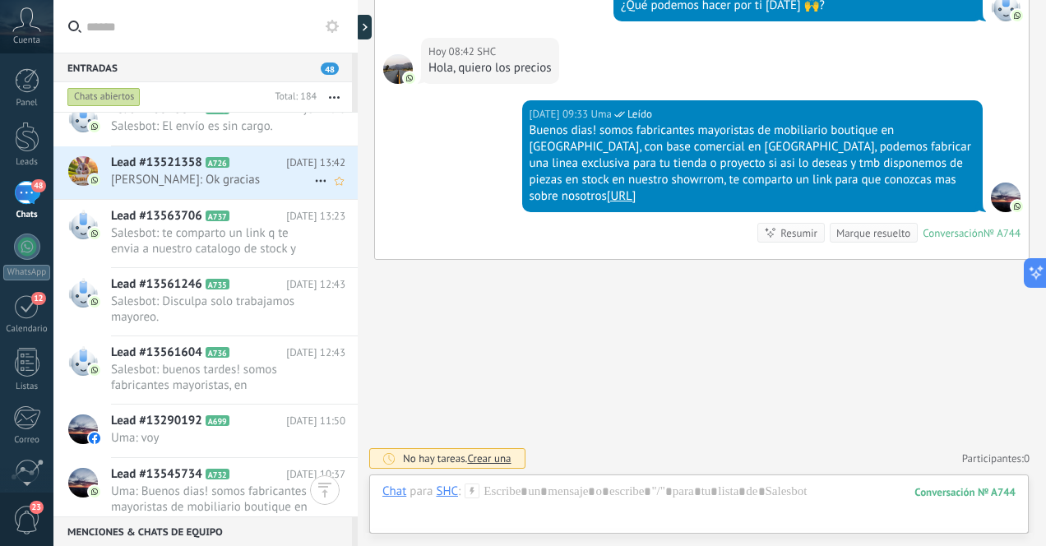
click at [251, 178] on span "[PERSON_NAME]: Ok gracias" at bounding box center [212, 180] width 203 height 16
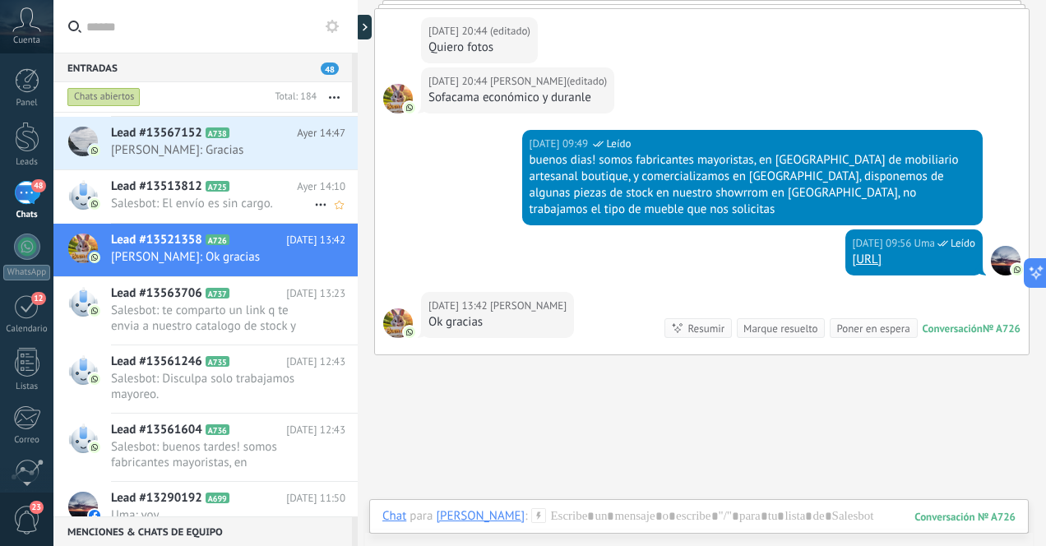
scroll to position [522, 0]
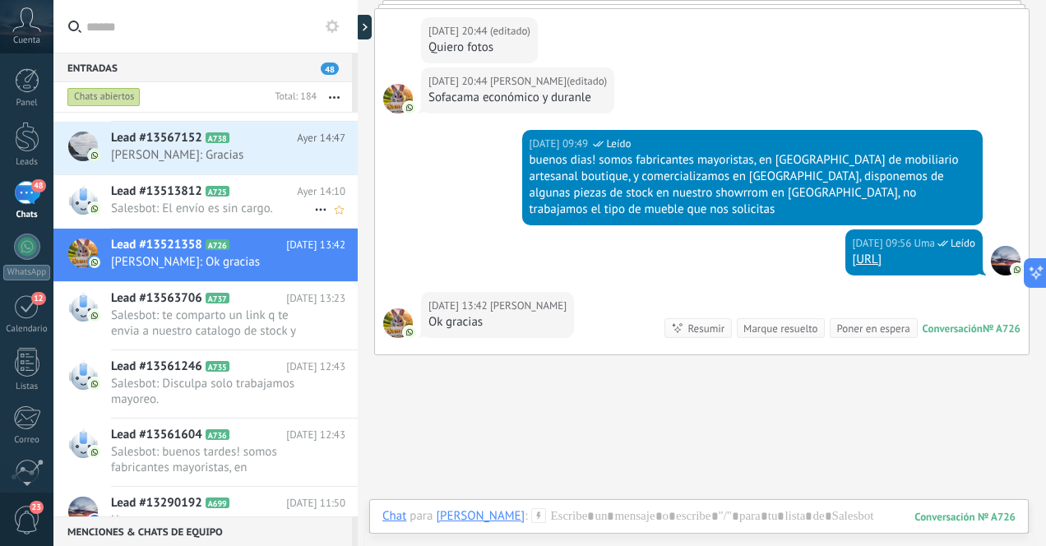
click at [234, 213] on span "Salesbot: El envío es sin cargo." at bounding box center [212, 209] width 203 height 16
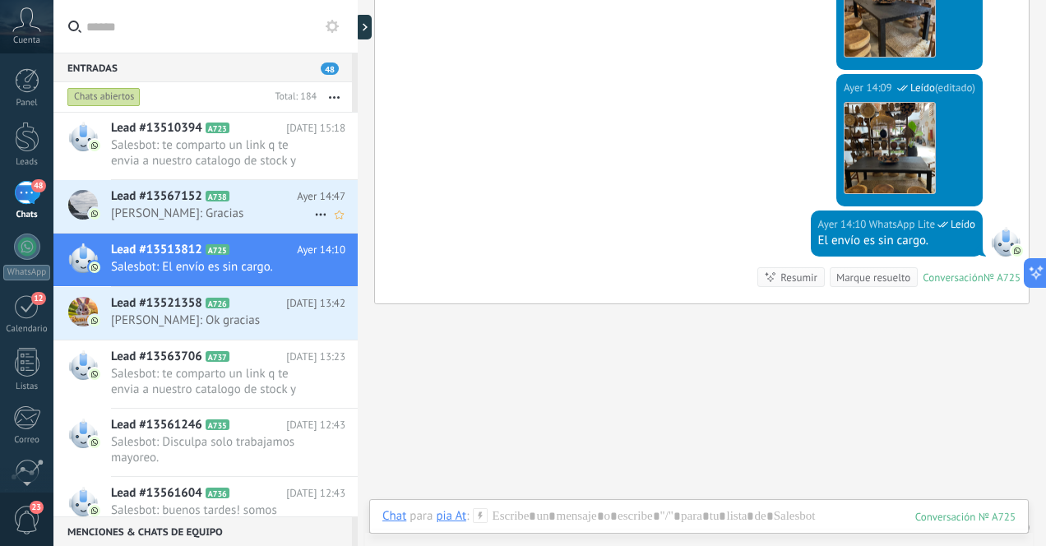
scroll to position [455, 0]
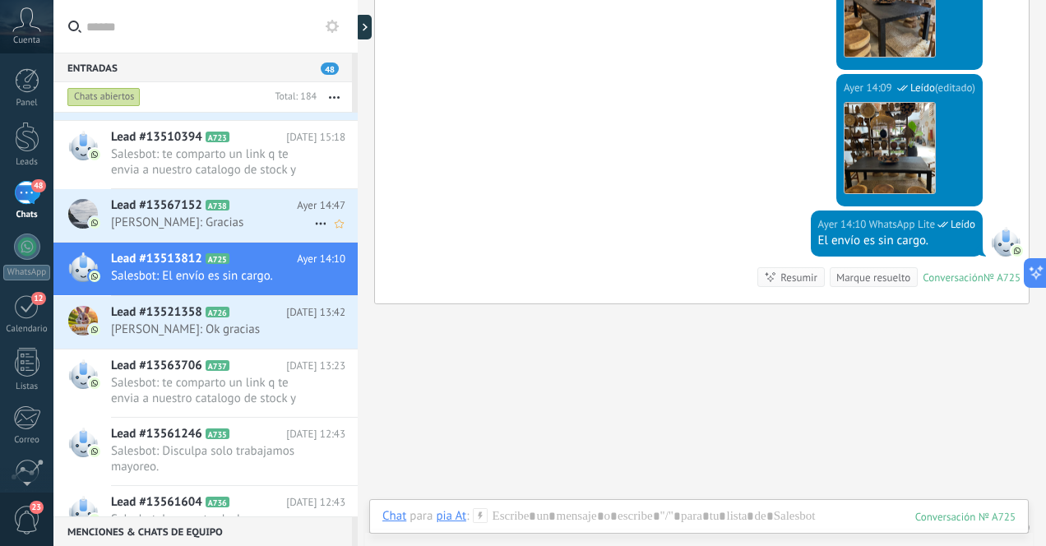
click at [226, 228] on span "[PERSON_NAME]: Gracias" at bounding box center [212, 223] width 203 height 16
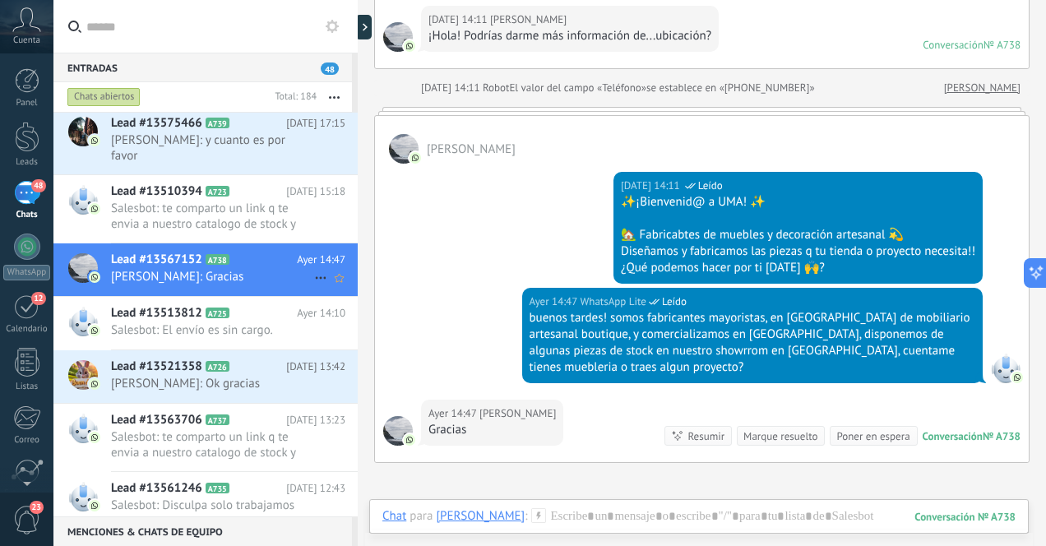
scroll to position [400, 0]
click at [244, 216] on span "Salesbot: te comparto un link q te envia a nuestro catalogo de stock y algunas …" at bounding box center [212, 217] width 203 height 31
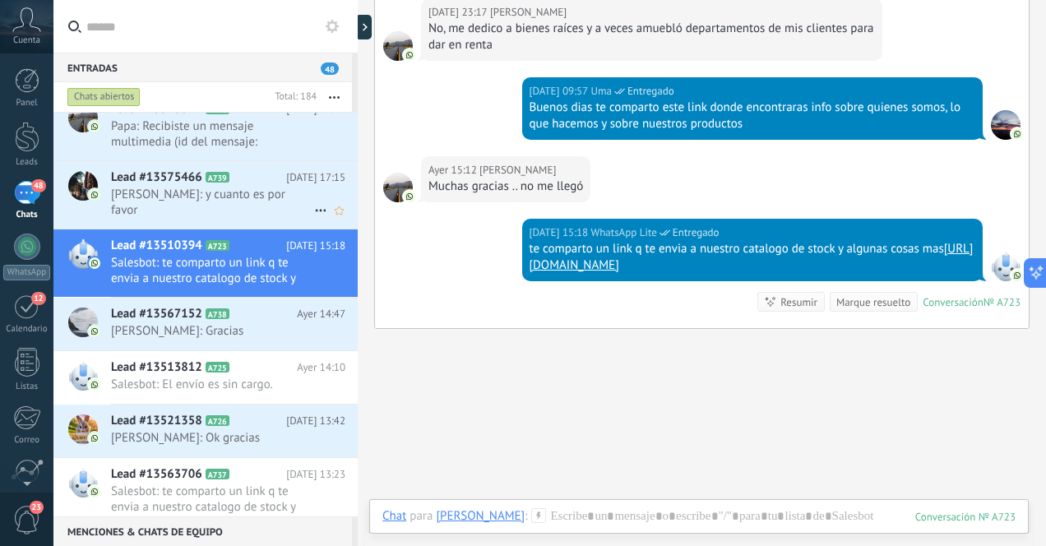
scroll to position [336, 0]
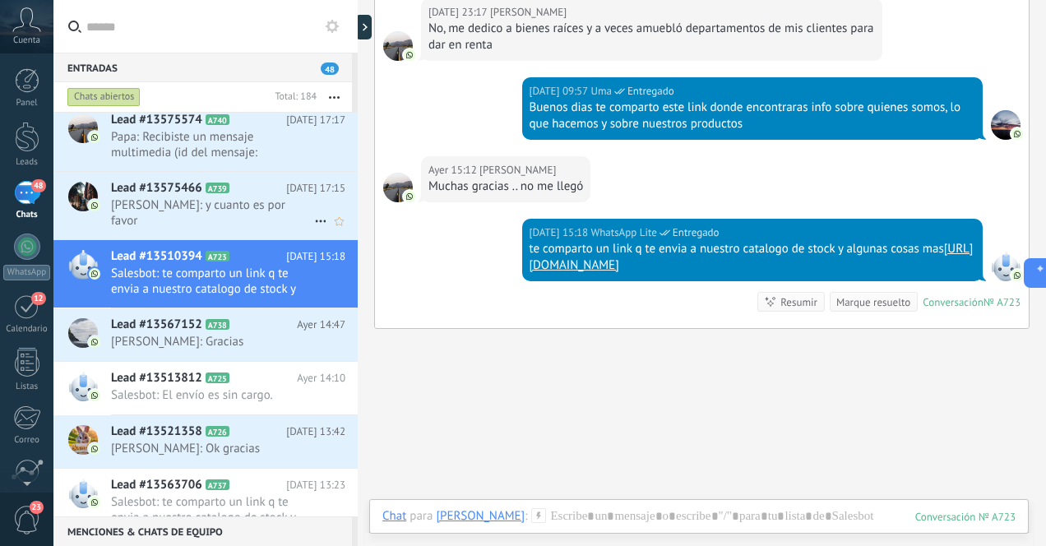
click at [240, 214] on span "[PERSON_NAME]: y cuanto es por favor" at bounding box center [212, 212] width 203 height 31
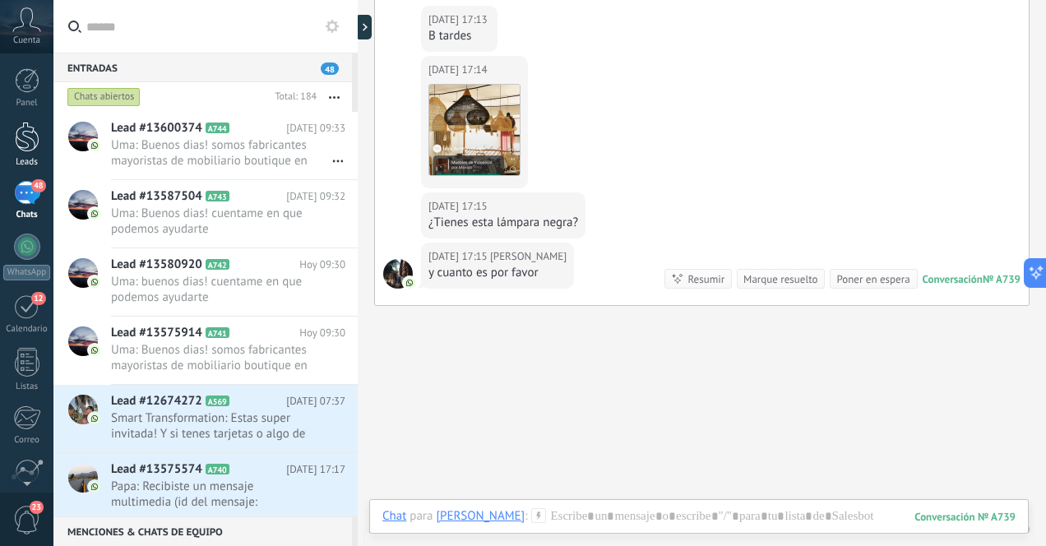
click at [39, 135] on div at bounding box center [27, 137] width 25 height 30
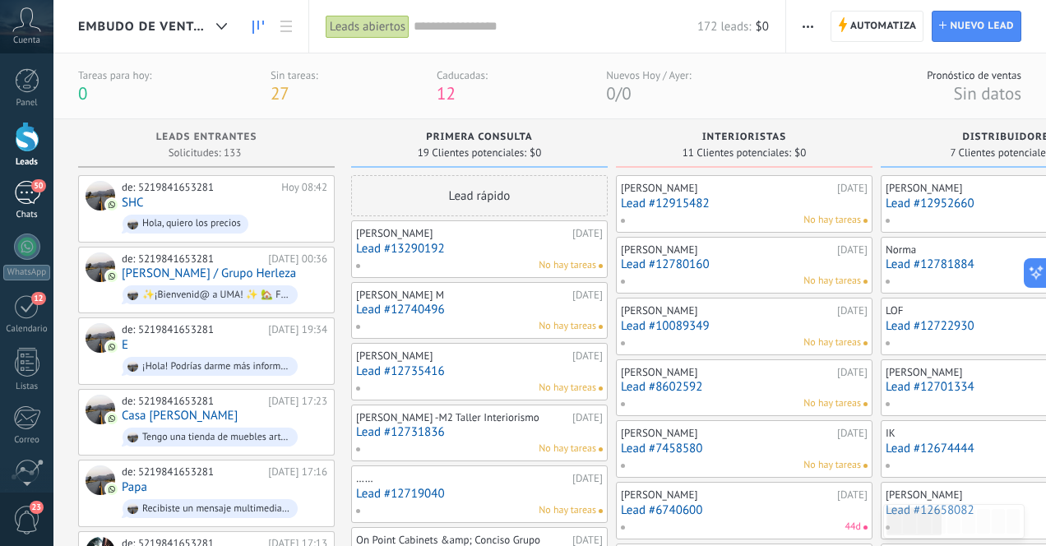
click at [24, 200] on div "50" at bounding box center [27, 193] width 26 height 24
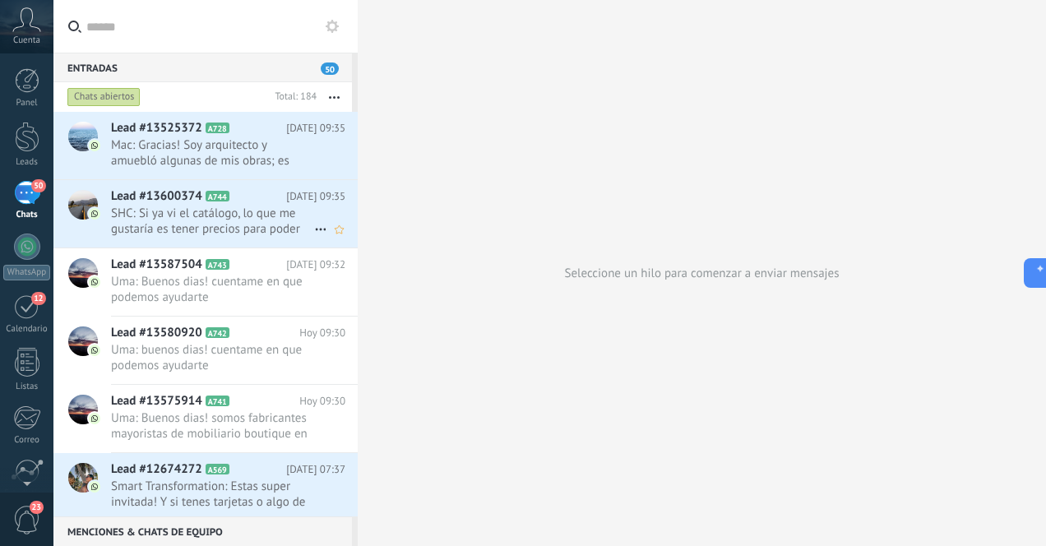
click at [255, 225] on span "SHC: Si ya vi el catálogo, lo que me gustaría es tener precios para poder ver s…" at bounding box center [212, 221] width 203 height 31
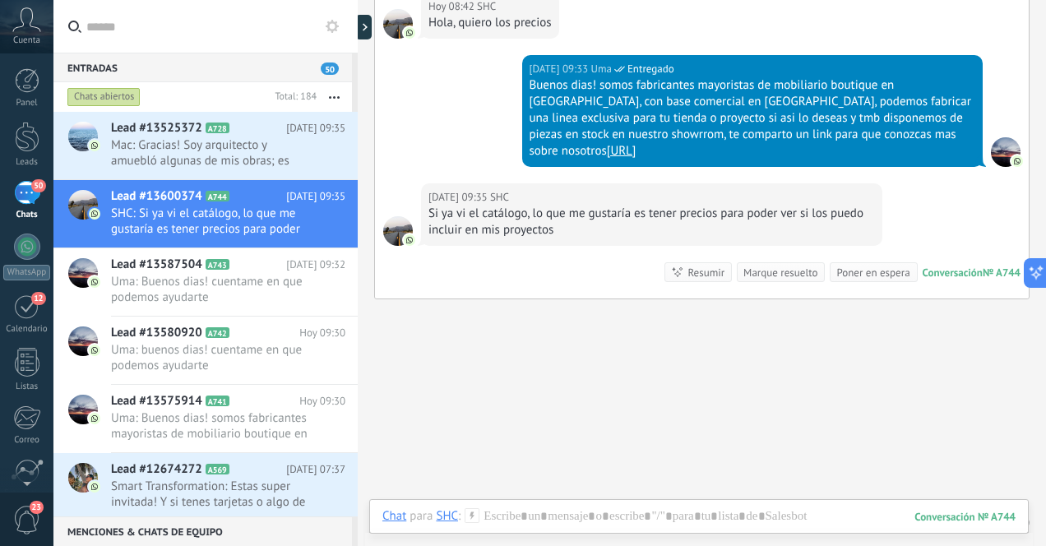
scroll to position [475, 0]
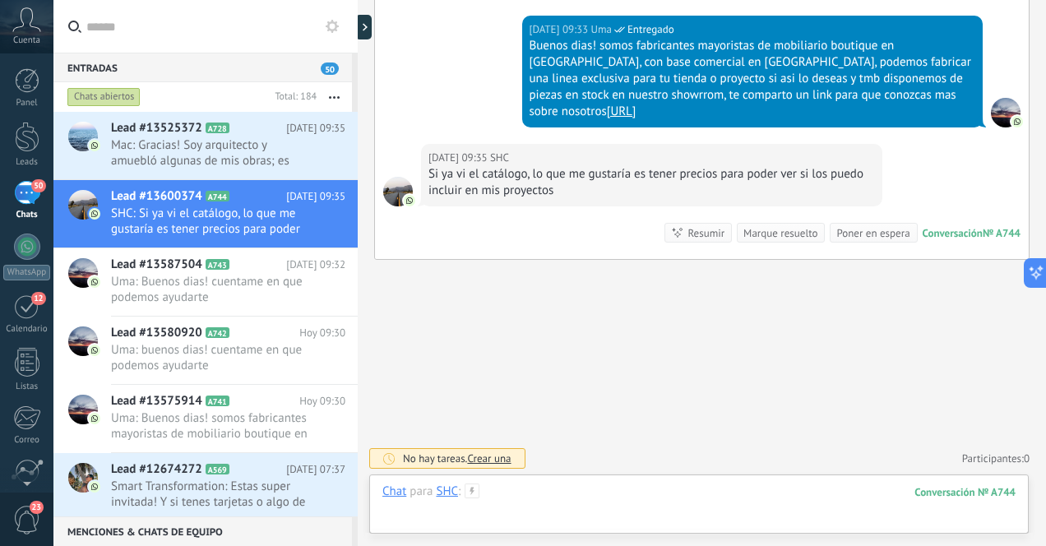
click at [640, 493] on div at bounding box center [698, 508] width 633 height 49
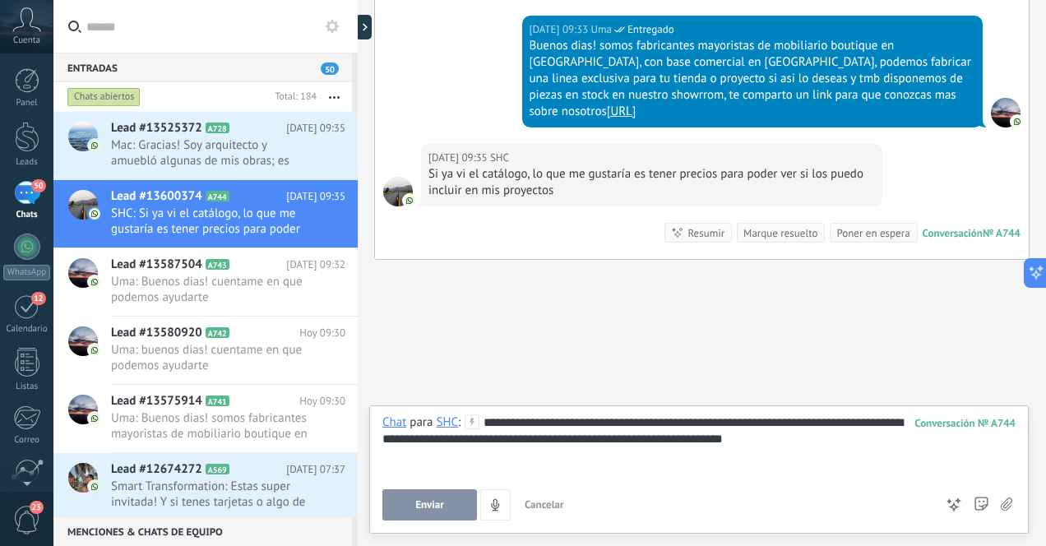
click at [438, 506] on span "Enviar" at bounding box center [429, 505] width 29 height 12
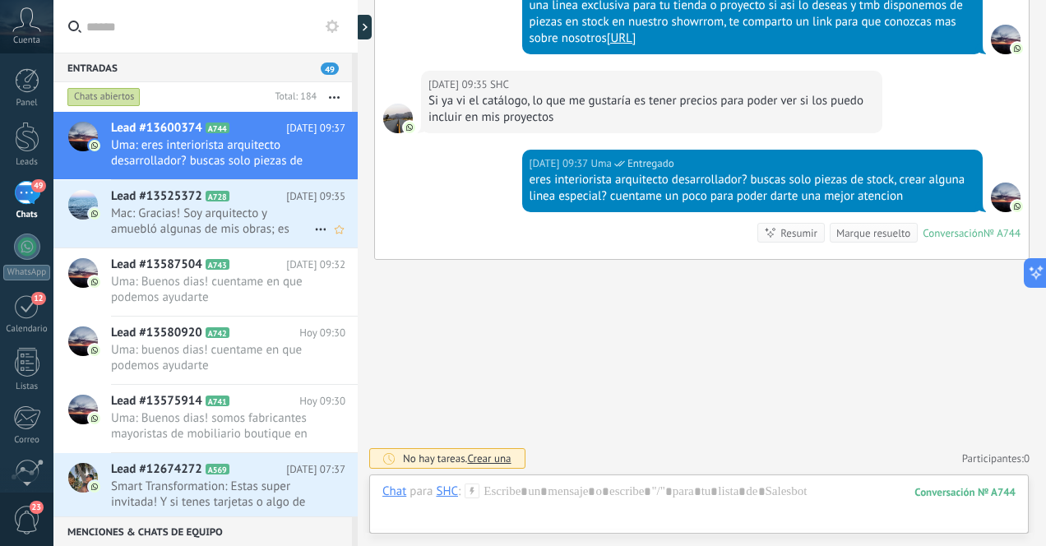
click at [219, 226] on span "Mac: Gracias! Soy arquitecto y amuebló algunas de mis obras; es para ver opcion…" at bounding box center [212, 221] width 203 height 31
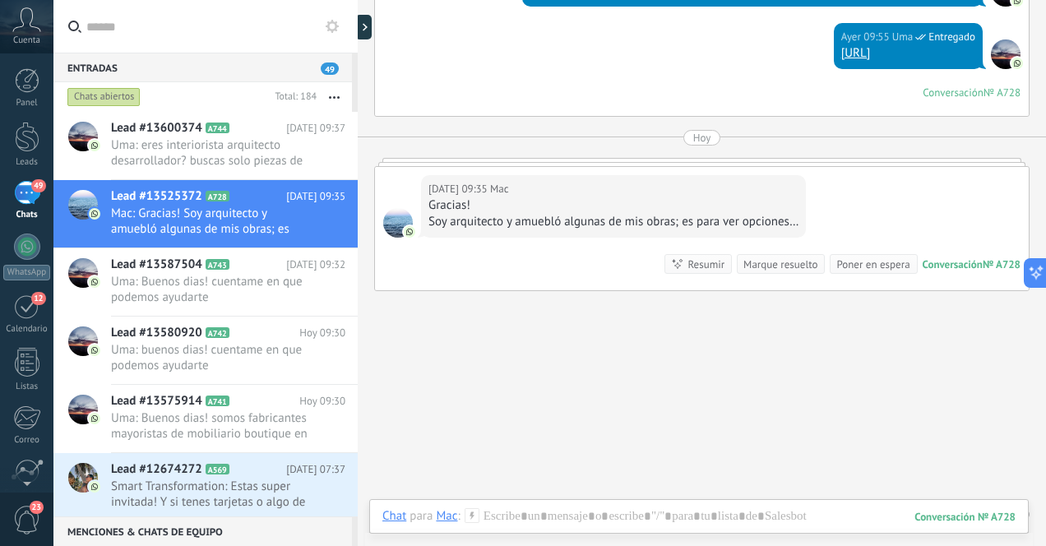
scroll to position [594, 0]
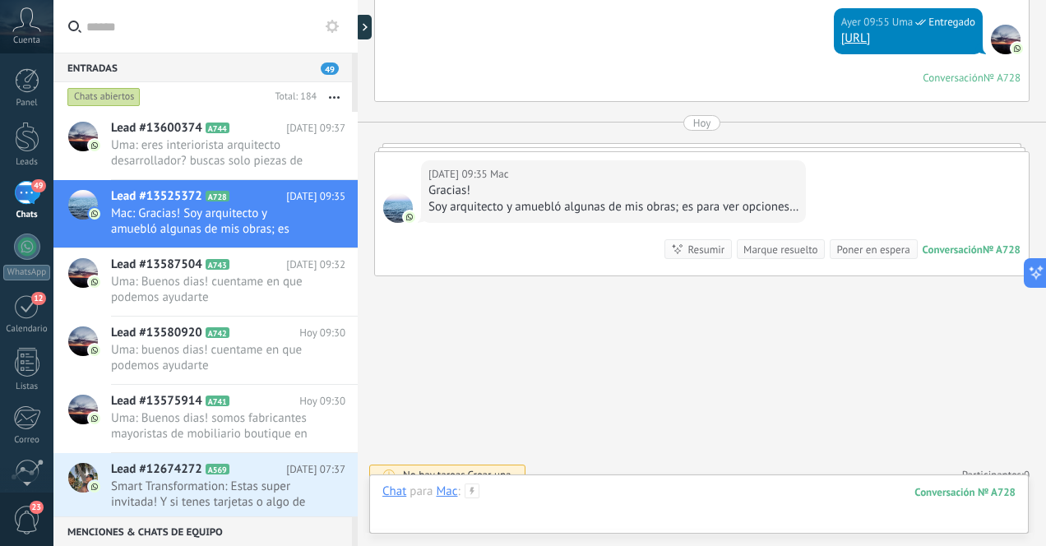
click at [613, 492] on div at bounding box center [698, 508] width 633 height 49
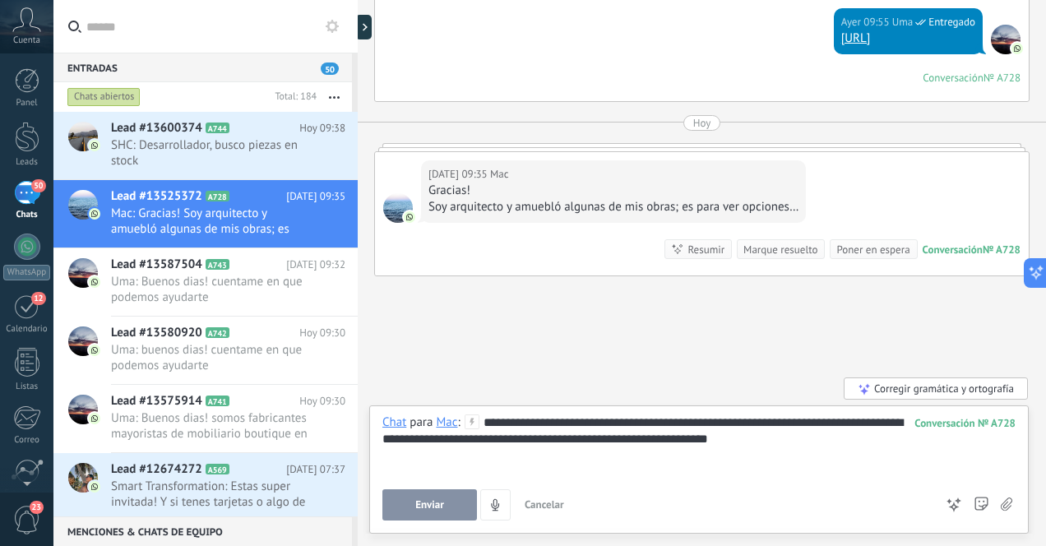
click at [430, 504] on span "Enviar" at bounding box center [429, 505] width 29 height 12
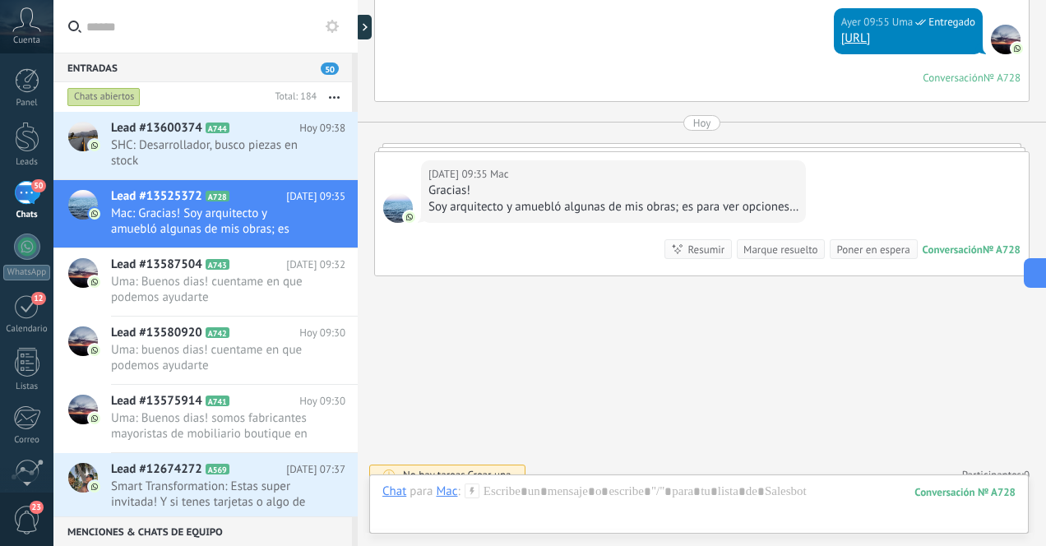
scroll to position [667, 0]
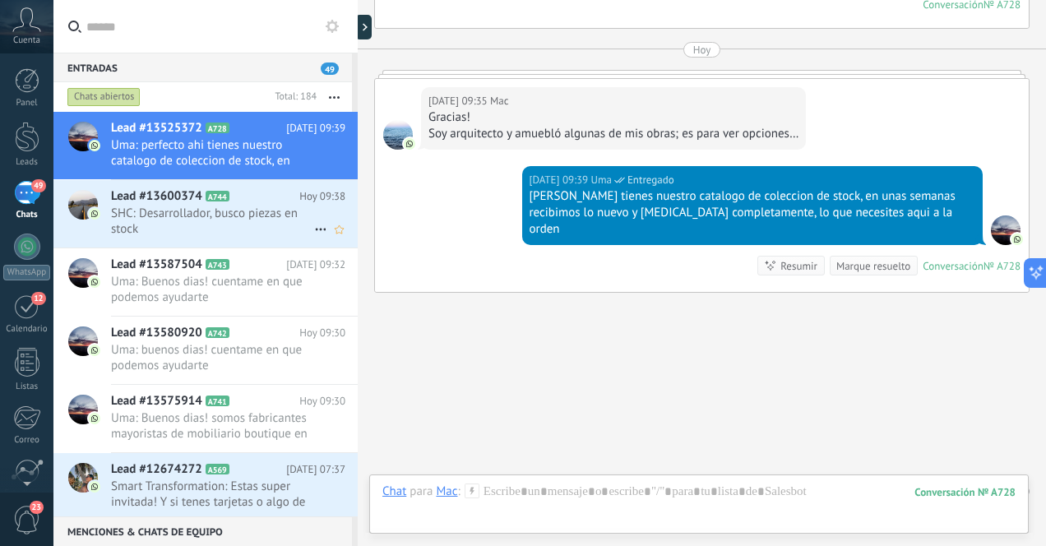
click at [262, 216] on span "SHC: Desarrollador, busco piezas en stock" at bounding box center [212, 221] width 203 height 31
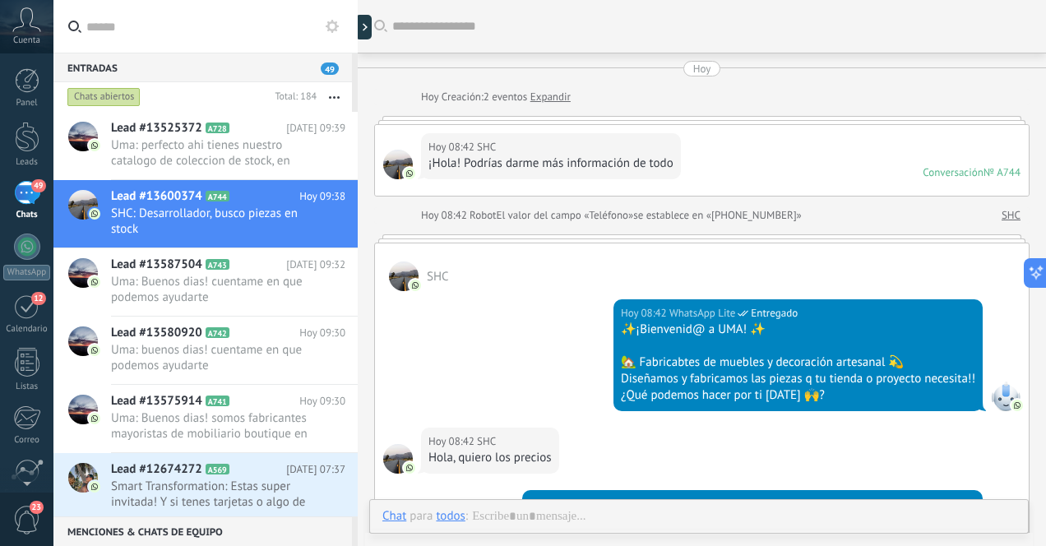
scroll to position [534, 0]
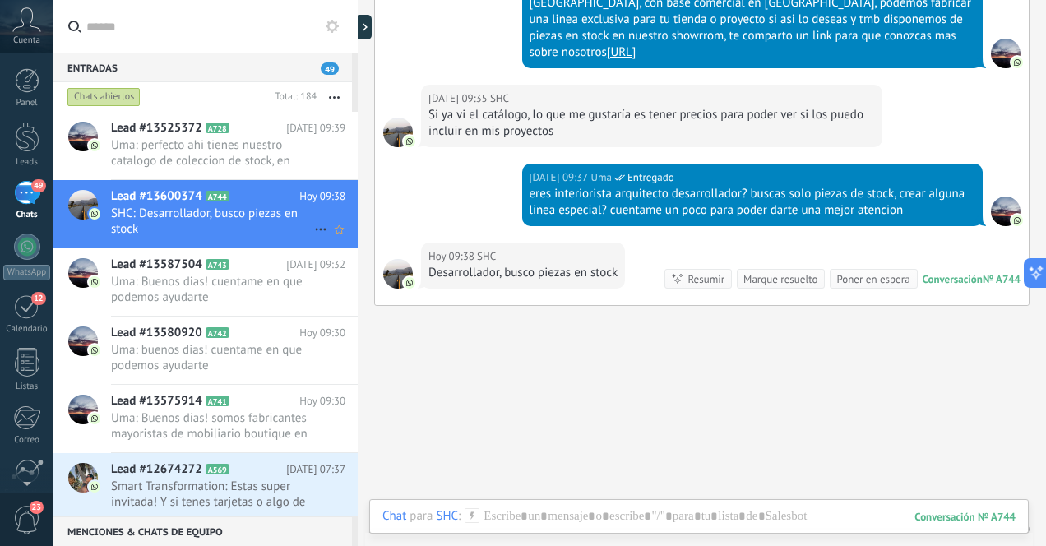
click at [170, 215] on span "SHC: Desarrollador, busco piezas en stock" at bounding box center [212, 221] width 203 height 31
click at [639, 518] on div at bounding box center [698, 532] width 633 height 49
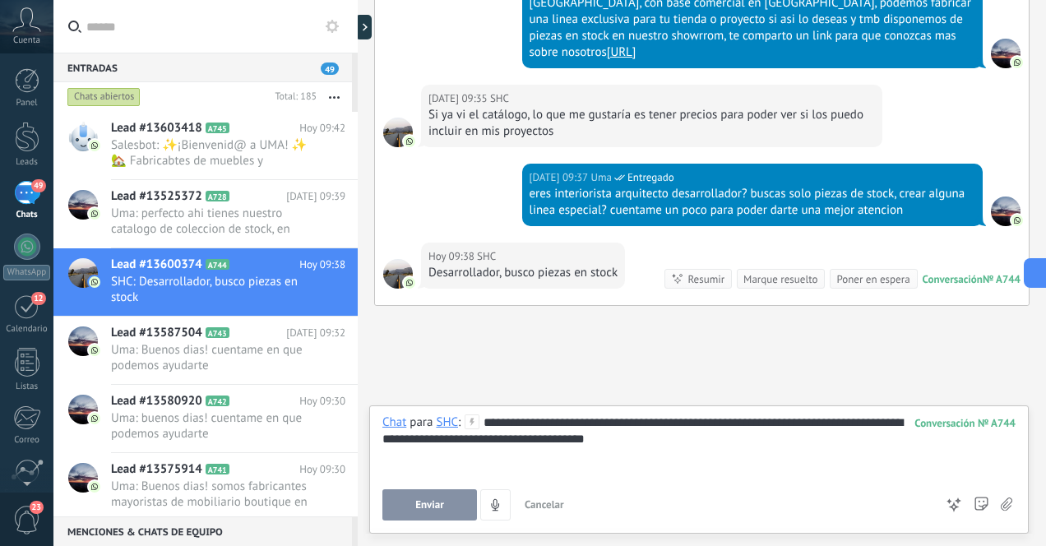
click at [423, 506] on span "Enviar" at bounding box center [429, 505] width 29 height 12
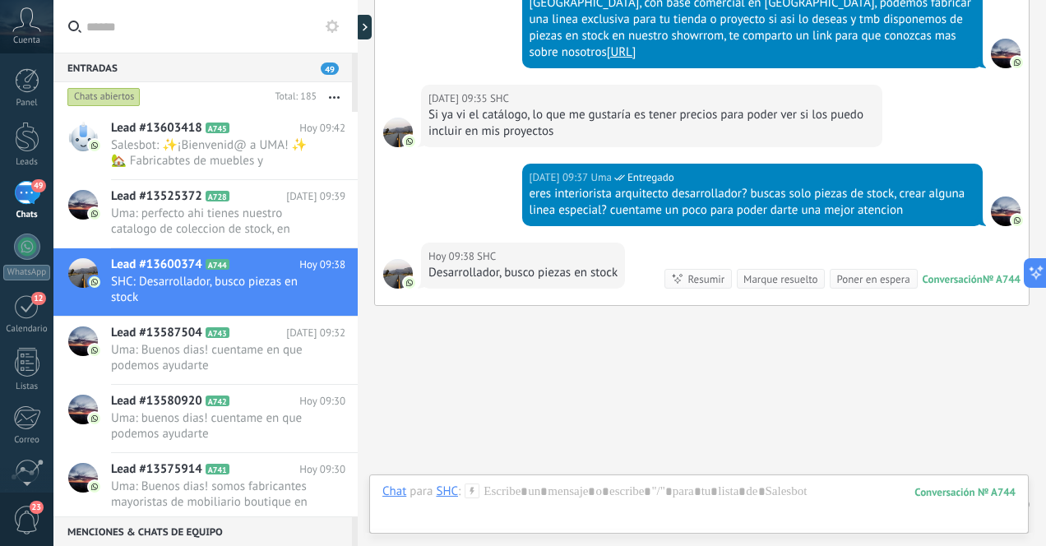
scroll to position [689, 0]
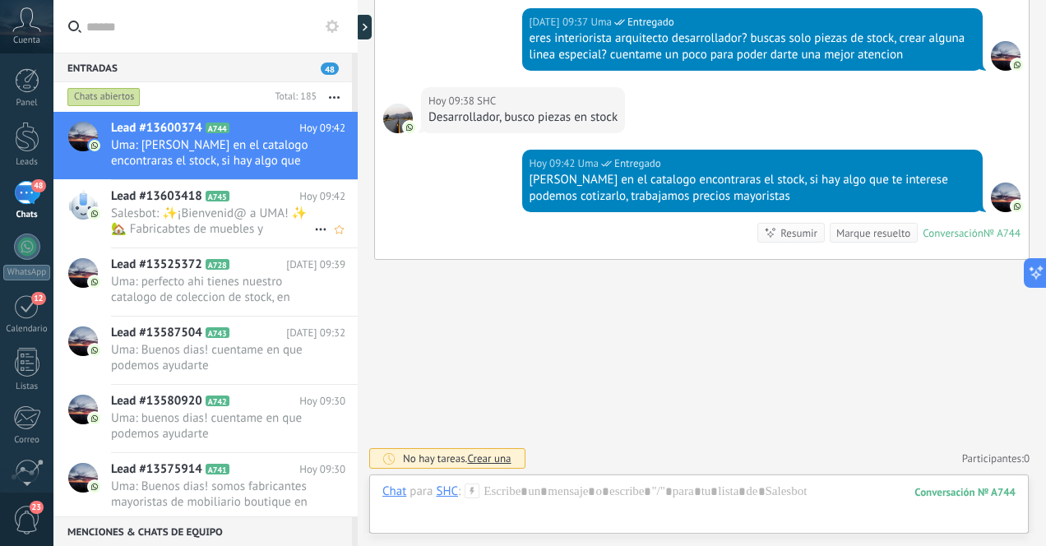
click at [244, 220] on span "Salesbot: ✨¡Bienvenid@ a UMA! ✨ 🏡 Fabricabtes de muebles y decoración artesanal…" at bounding box center [212, 221] width 203 height 31
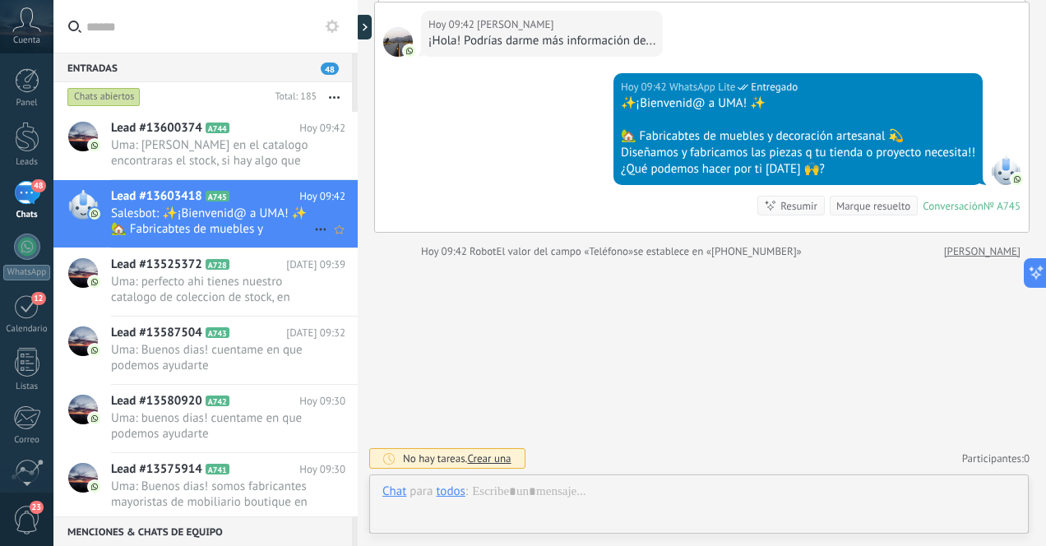
scroll to position [112, 0]
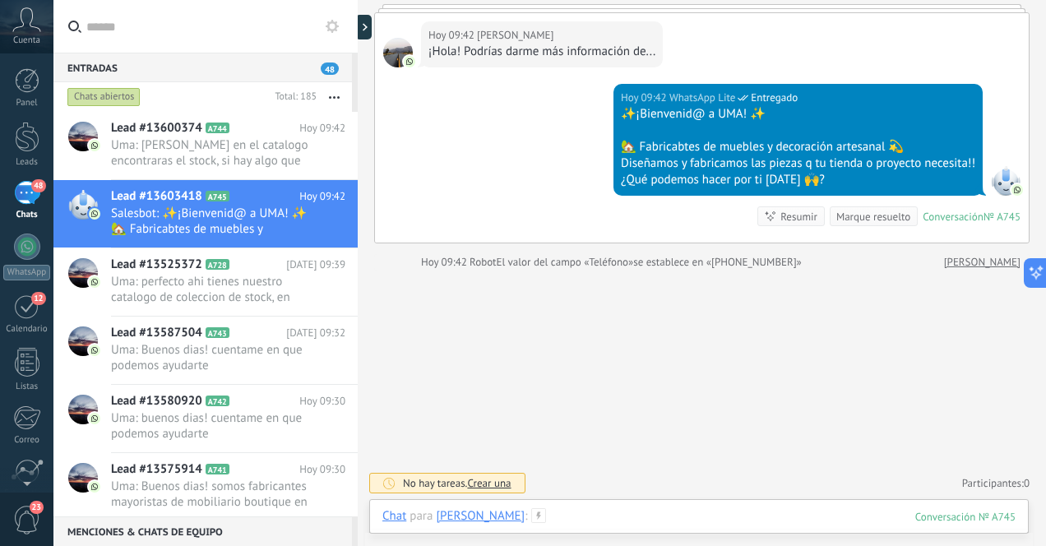
click at [686, 515] on div at bounding box center [698, 532] width 633 height 49
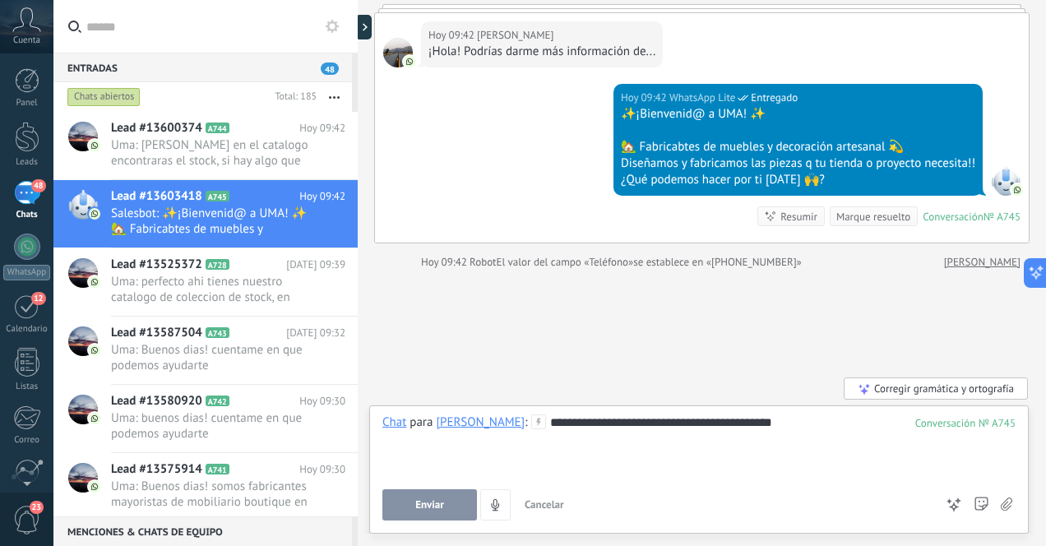
click at [411, 505] on button "Enviar" at bounding box center [429, 504] width 95 height 31
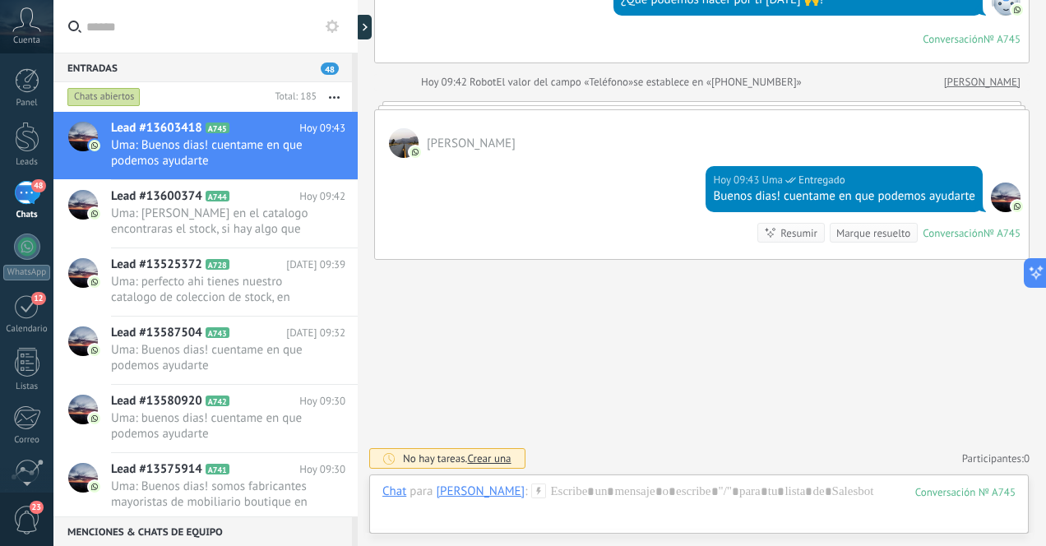
click at [22, 189] on div "48" at bounding box center [27, 193] width 26 height 24
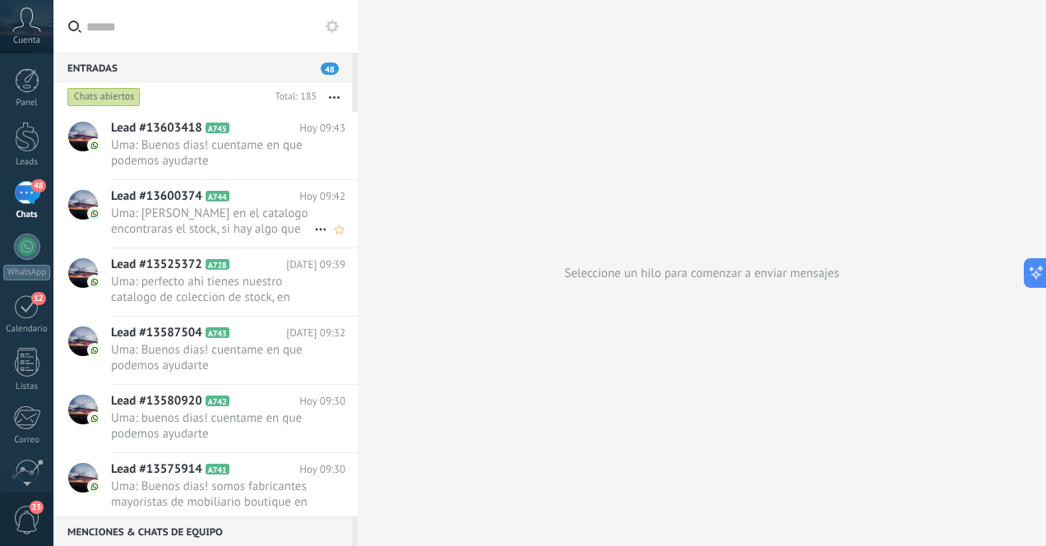
click at [251, 218] on span "Uma: [PERSON_NAME] en el catalogo encontraras el stock, si hay algo que te inte…" at bounding box center [212, 221] width 203 height 31
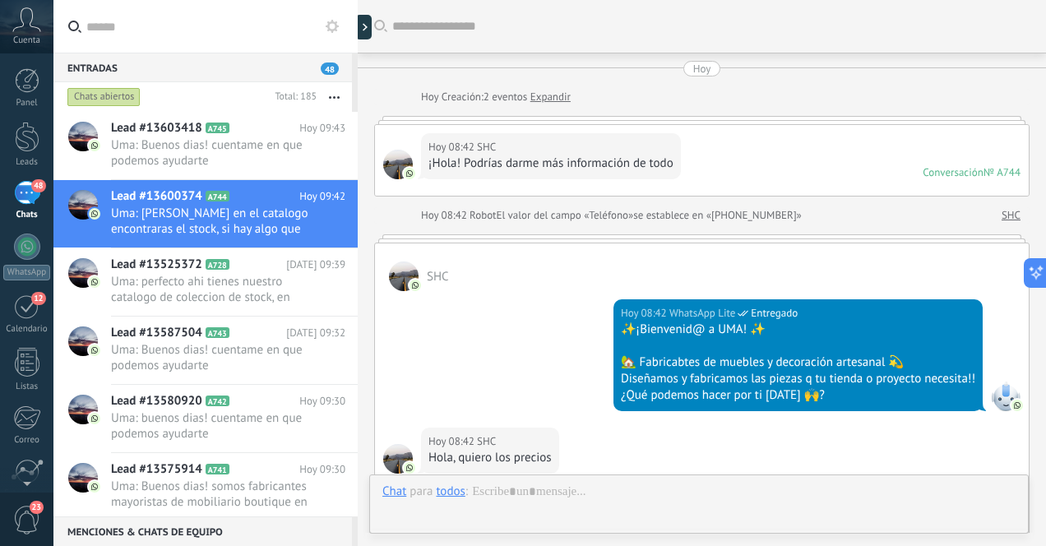
scroll to position [689, 0]
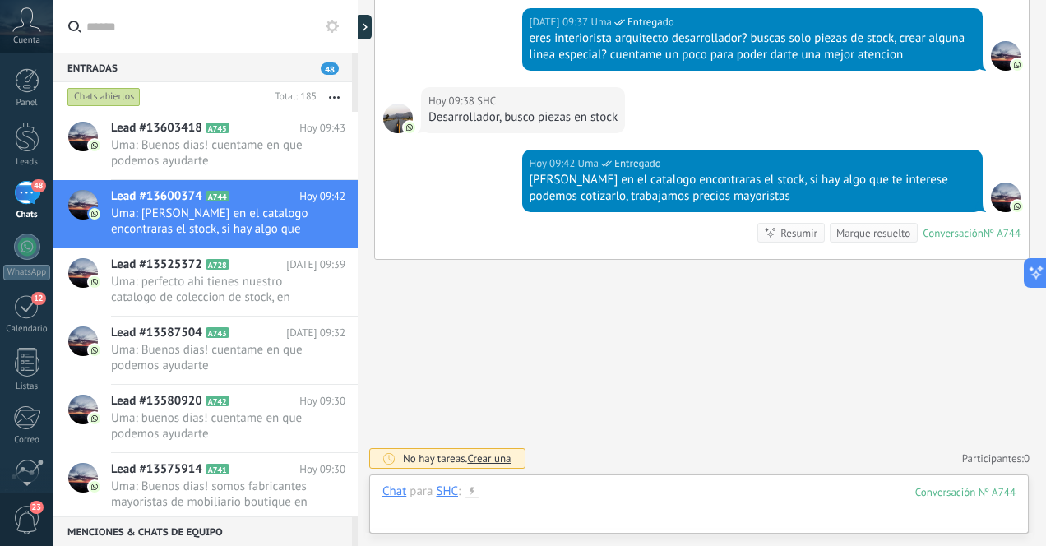
click at [591, 499] on div at bounding box center [698, 508] width 633 height 49
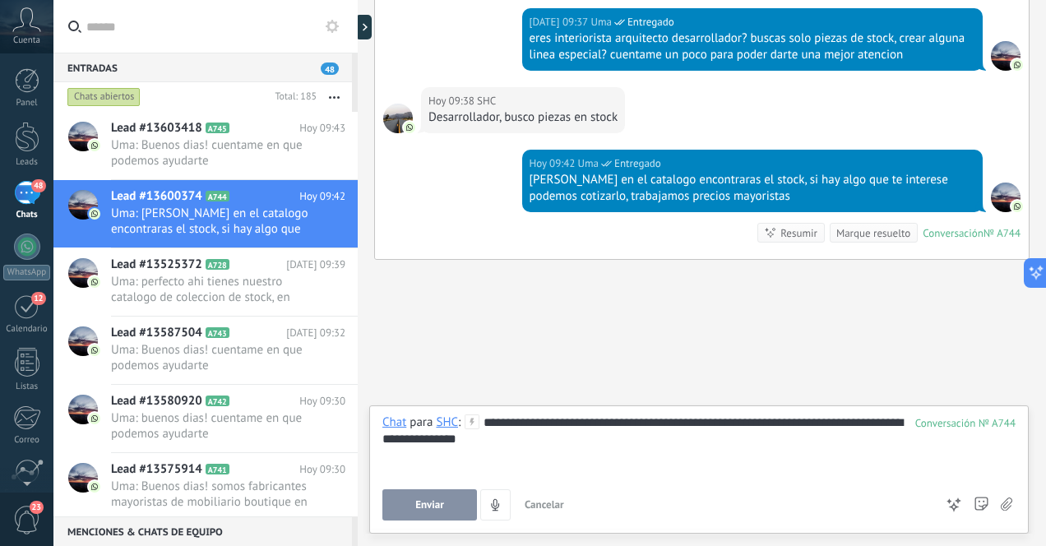
click at [450, 442] on div "**********" at bounding box center [698, 446] width 633 height 63
click at [429, 506] on span "Enviar" at bounding box center [429, 505] width 29 height 12
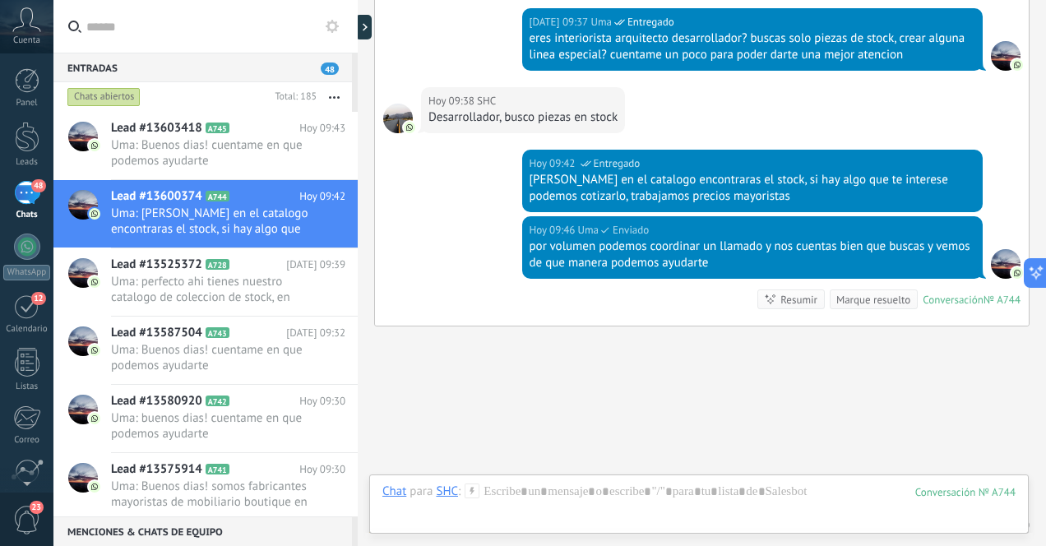
scroll to position [756, 0]
